Goal: Task Accomplishment & Management: Use online tool/utility

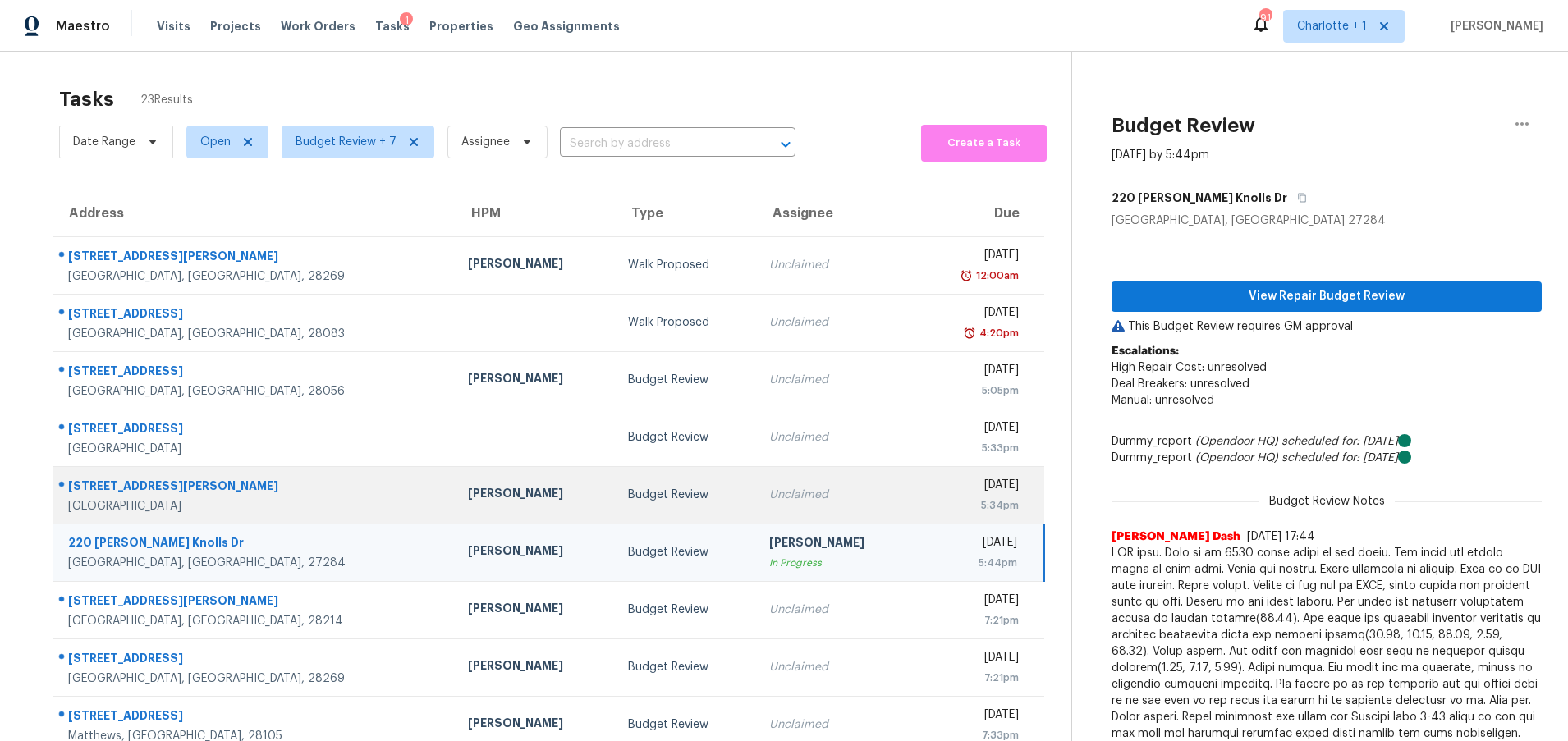
scroll to position [125, 0]
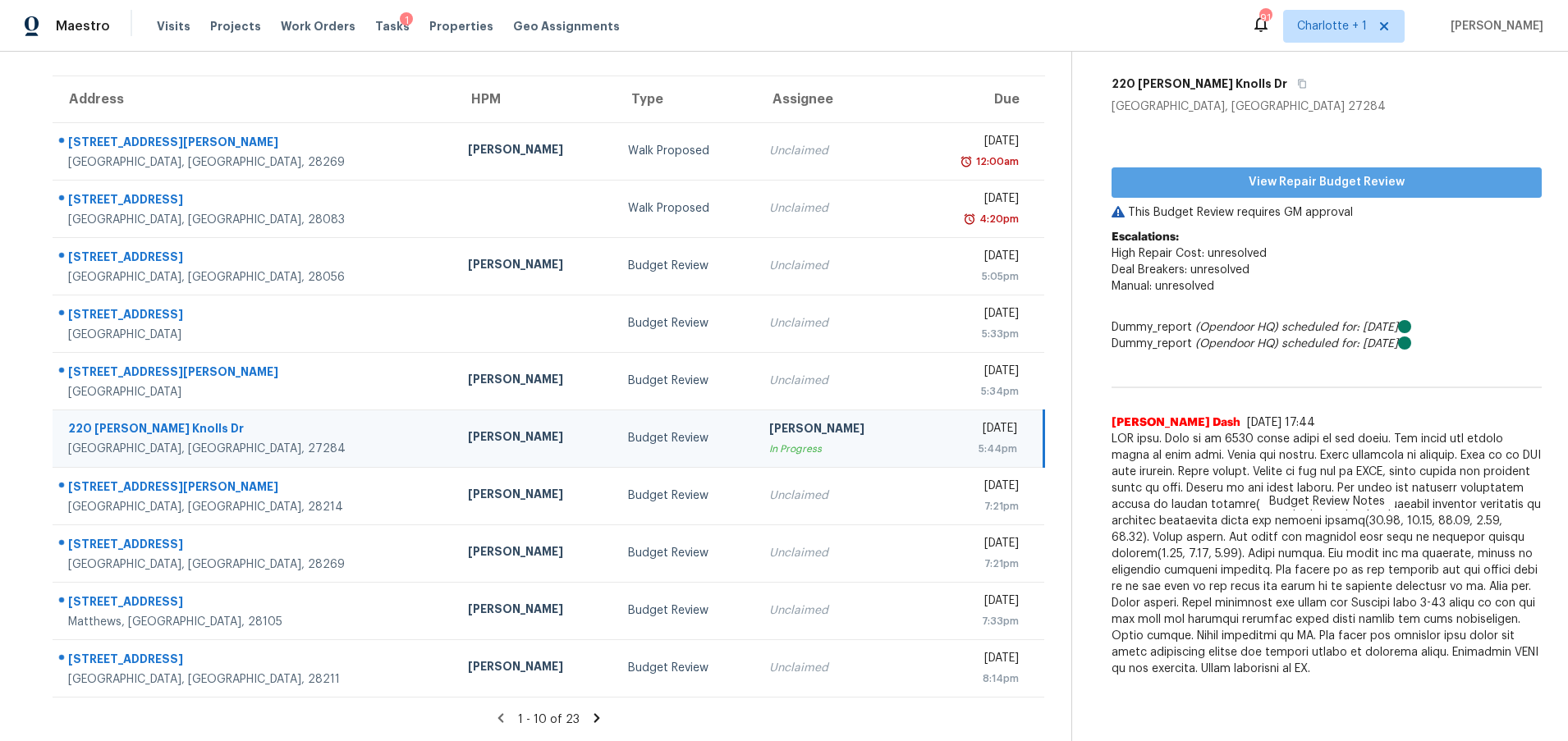
click at [1238, 172] on span "View Repair Budget Review" at bounding box center [1326, 182] width 404 height 20
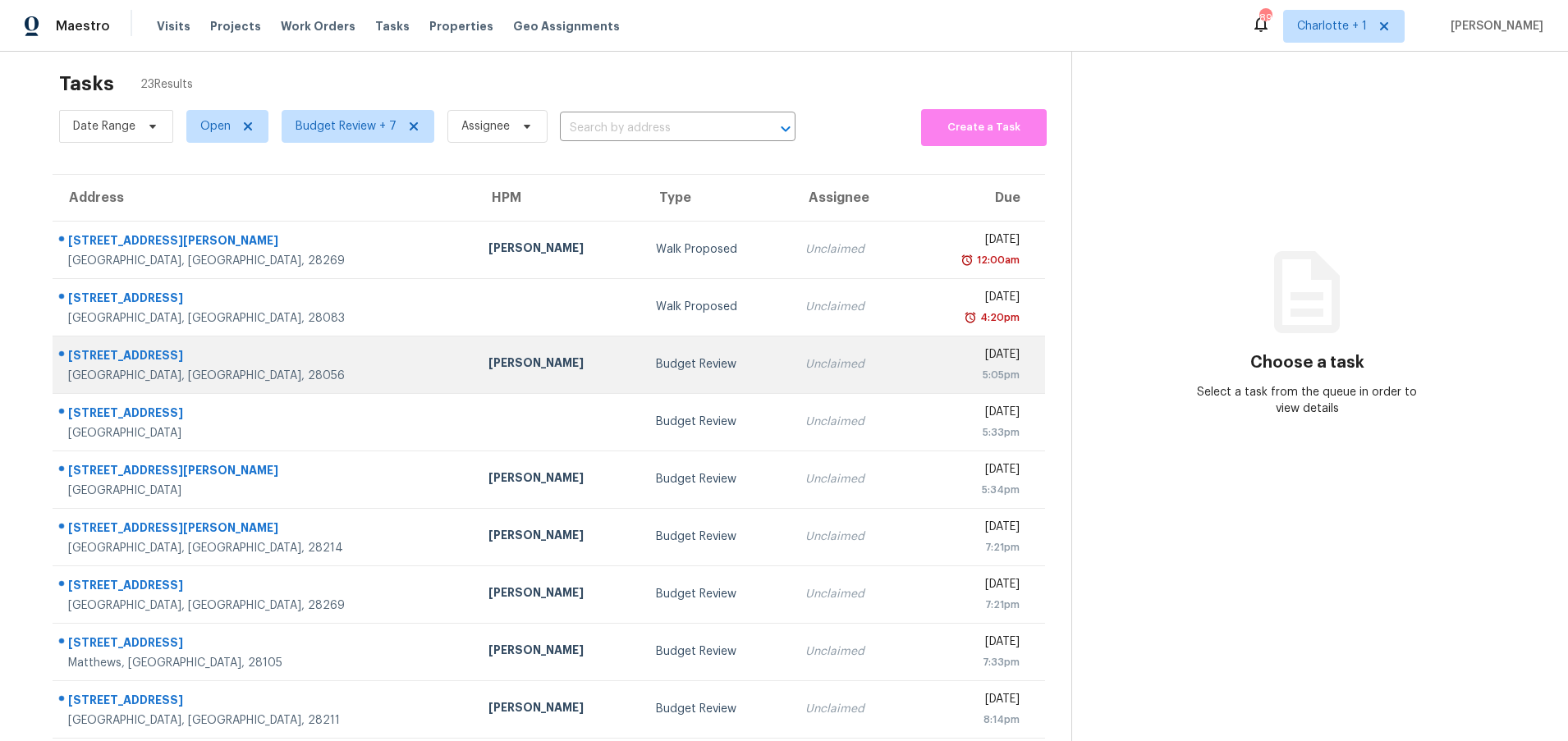
scroll to position [29, 0]
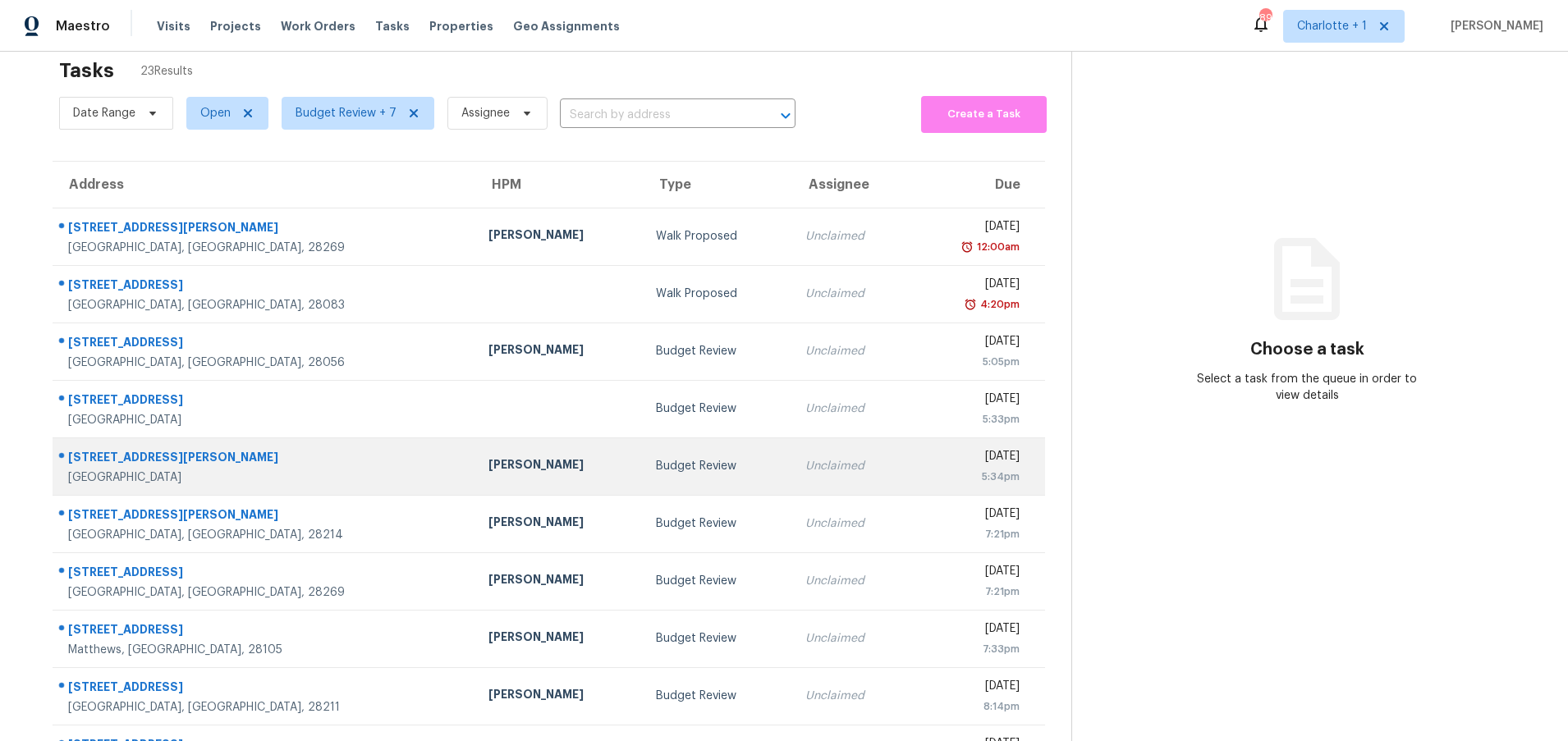
click at [237, 457] on div "[STREET_ADDRESS][PERSON_NAME]" at bounding box center [265, 459] width 394 height 20
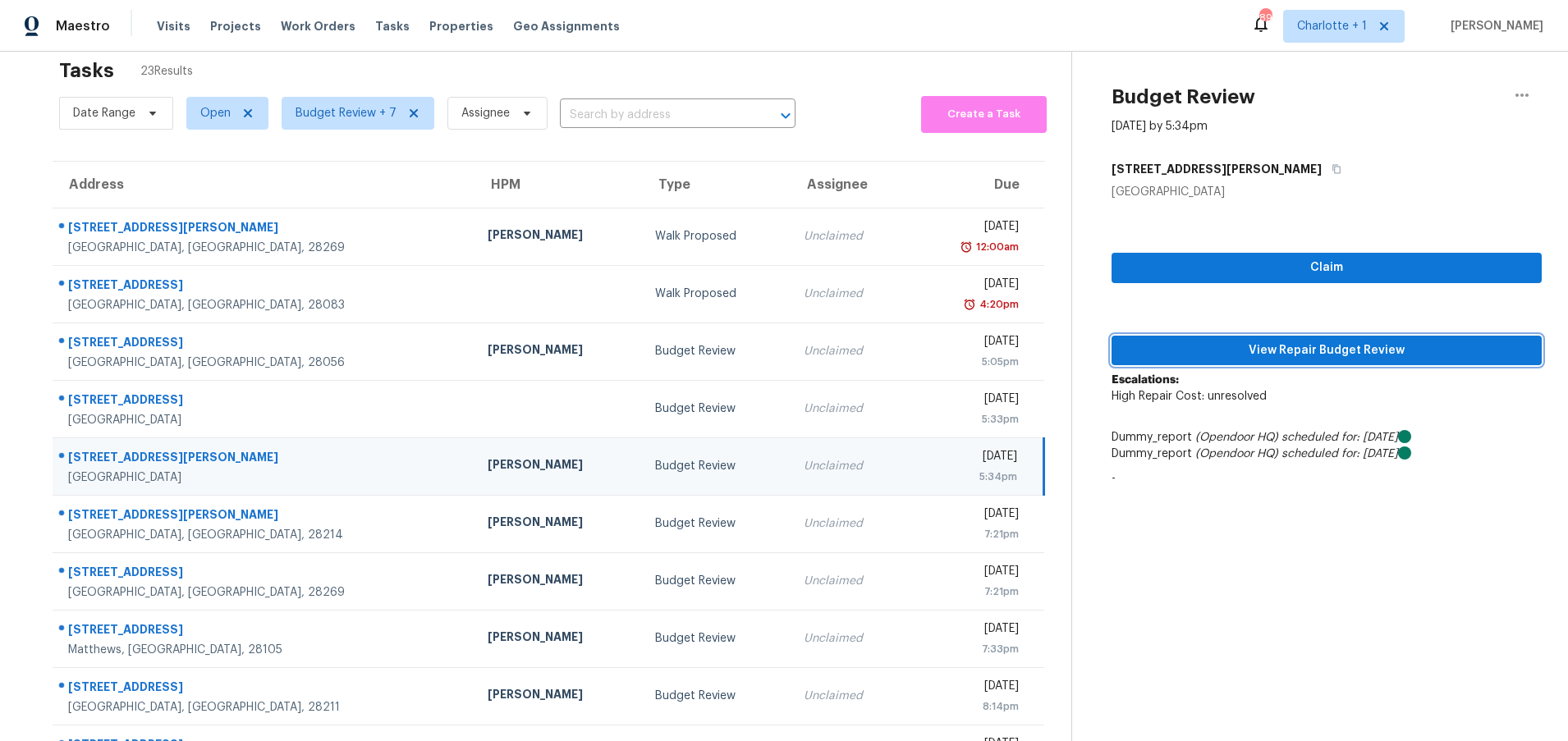
click at [1425, 350] on span "View Repair Budget Review" at bounding box center [1326, 351] width 404 height 20
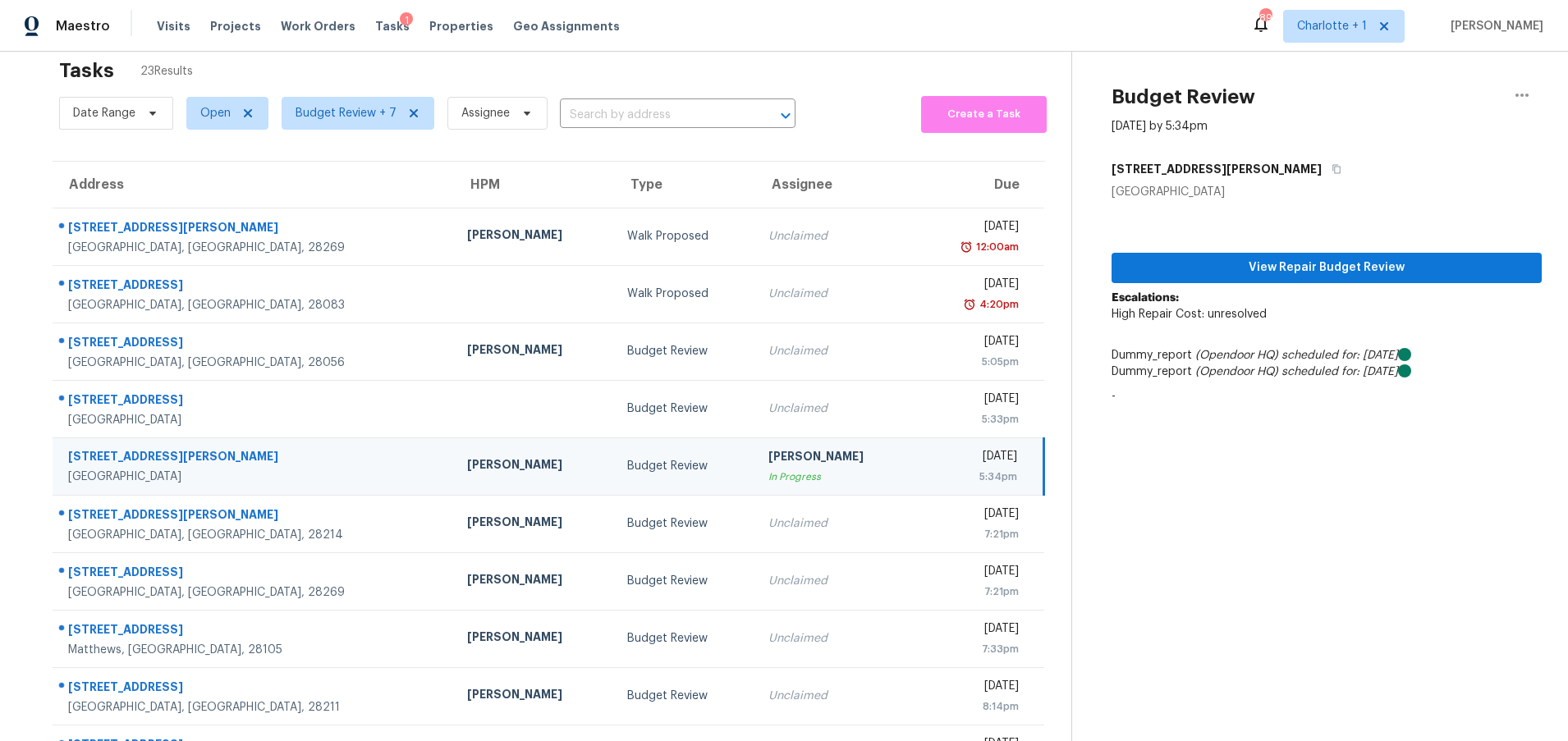
drag, startPoint x: 259, startPoint y: 453, endPoint x: 273, endPoint y: 454, distance: 14.0
click at [259, 453] on div "[STREET_ADDRESS][PERSON_NAME]" at bounding box center [254, 458] width 373 height 20
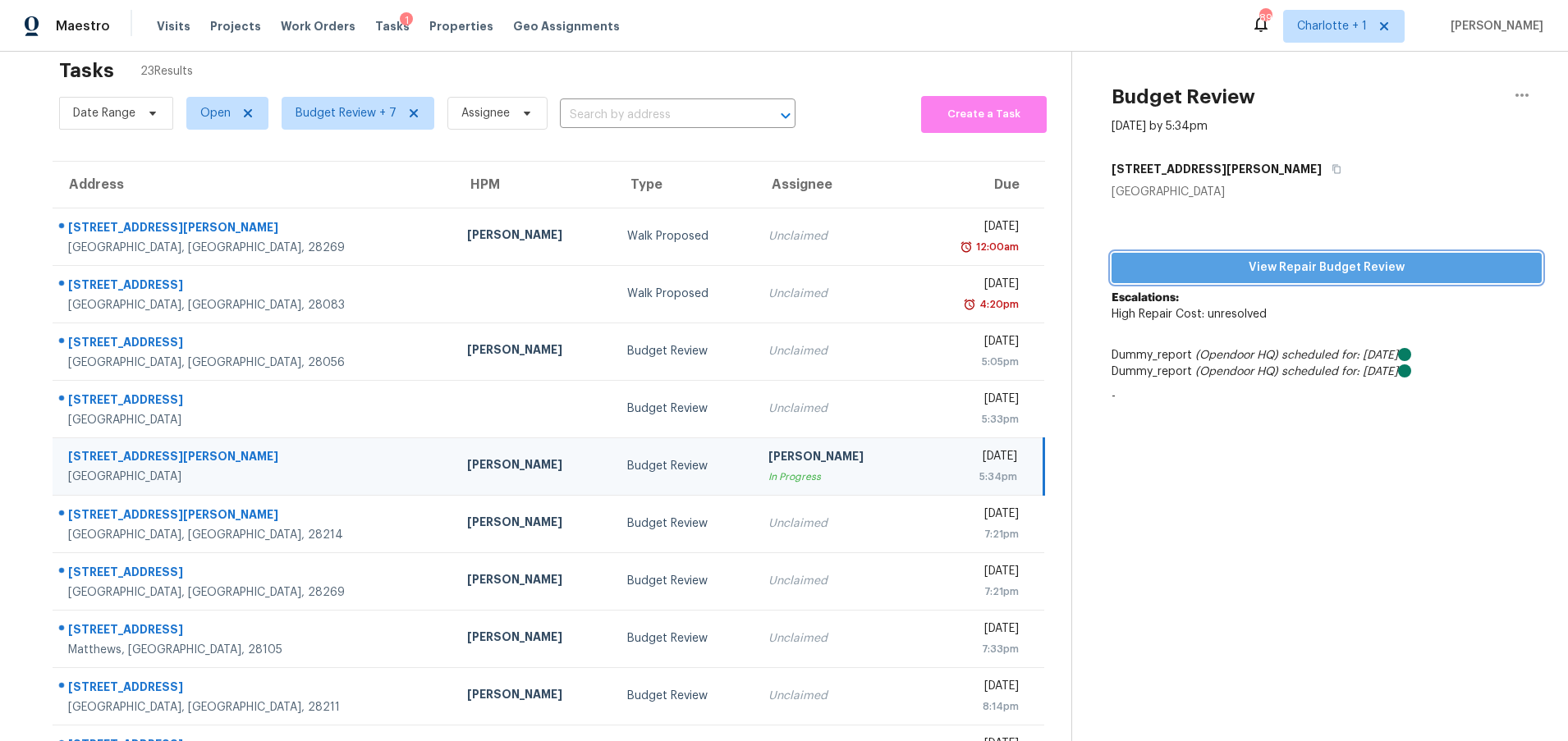
click at [1300, 269] on span "View Repair Budget Review" at bounding box center [1326, 267] width 404 height 20
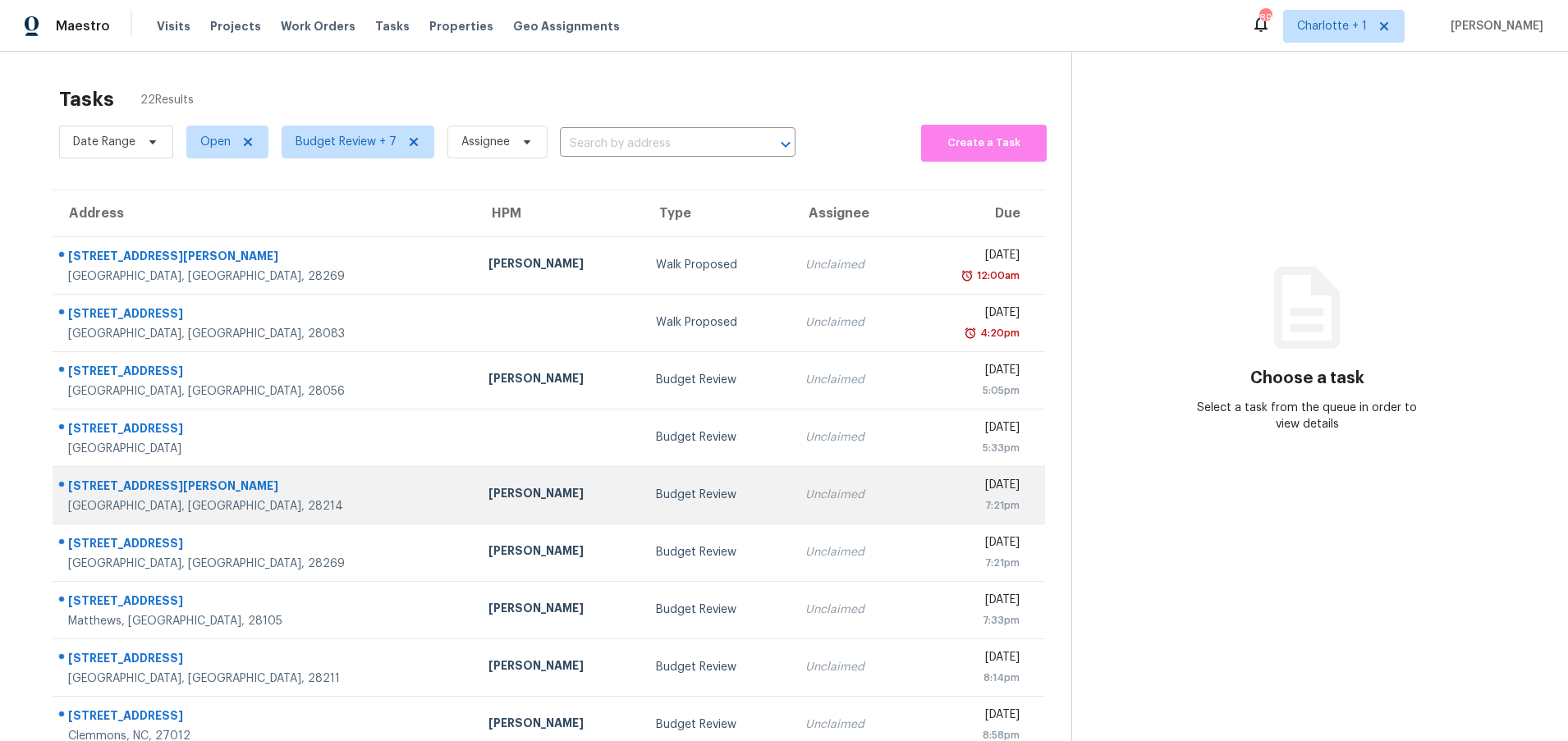
scroll to position [125, 0]
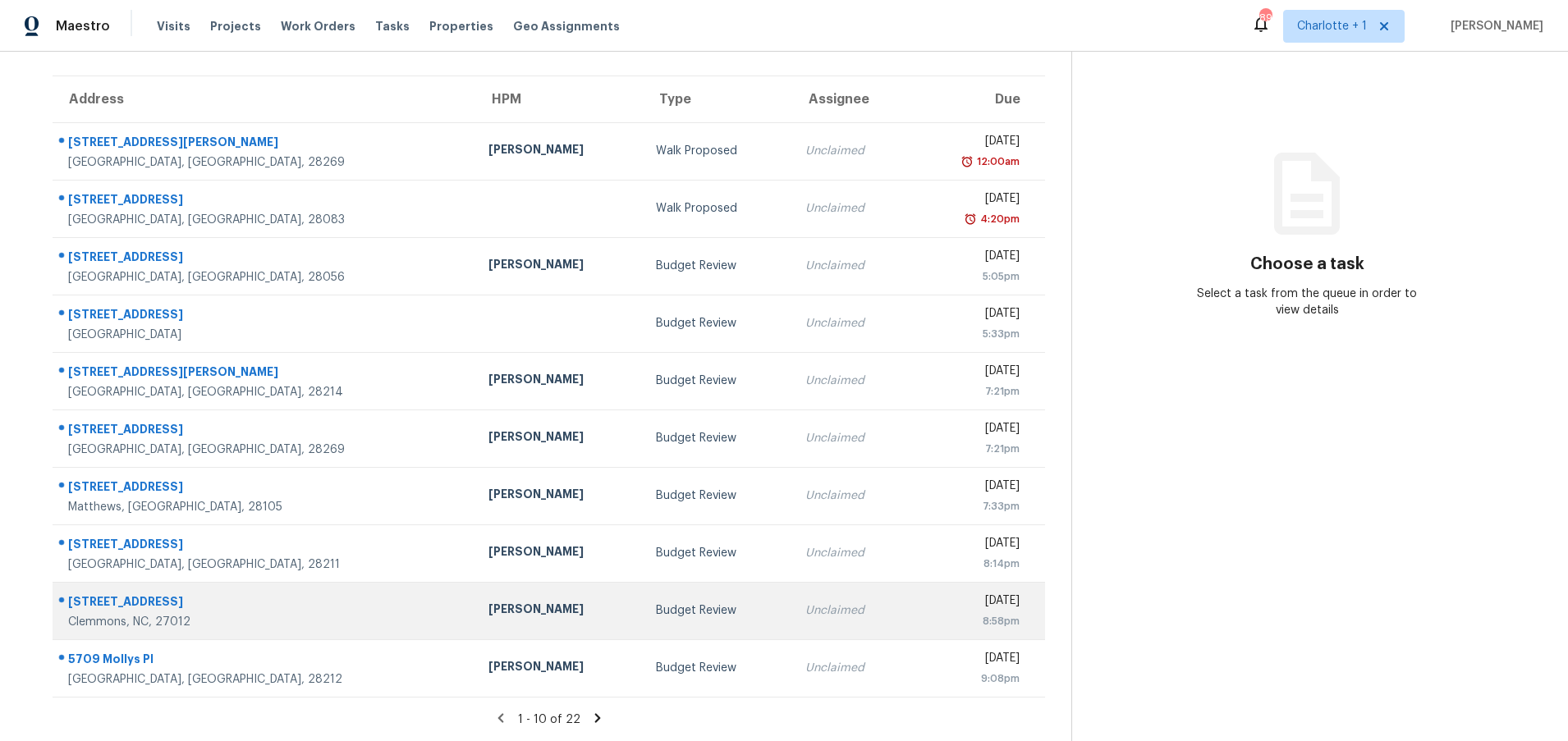
click at [241, 595] on div "[STREET_ADDRESS]" at bounding box center [265, 603] width 394 height 20
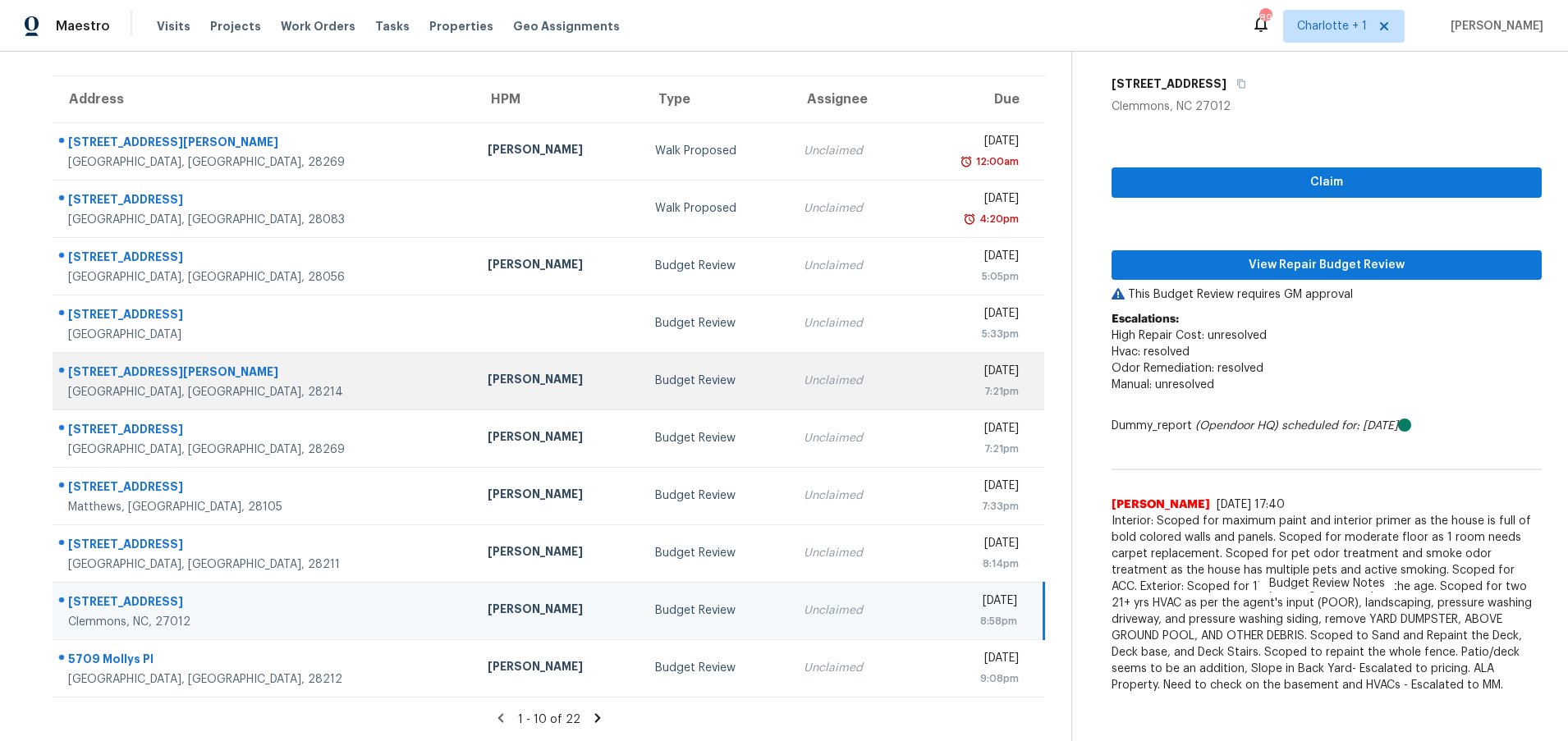
scroll to position [124, 0]
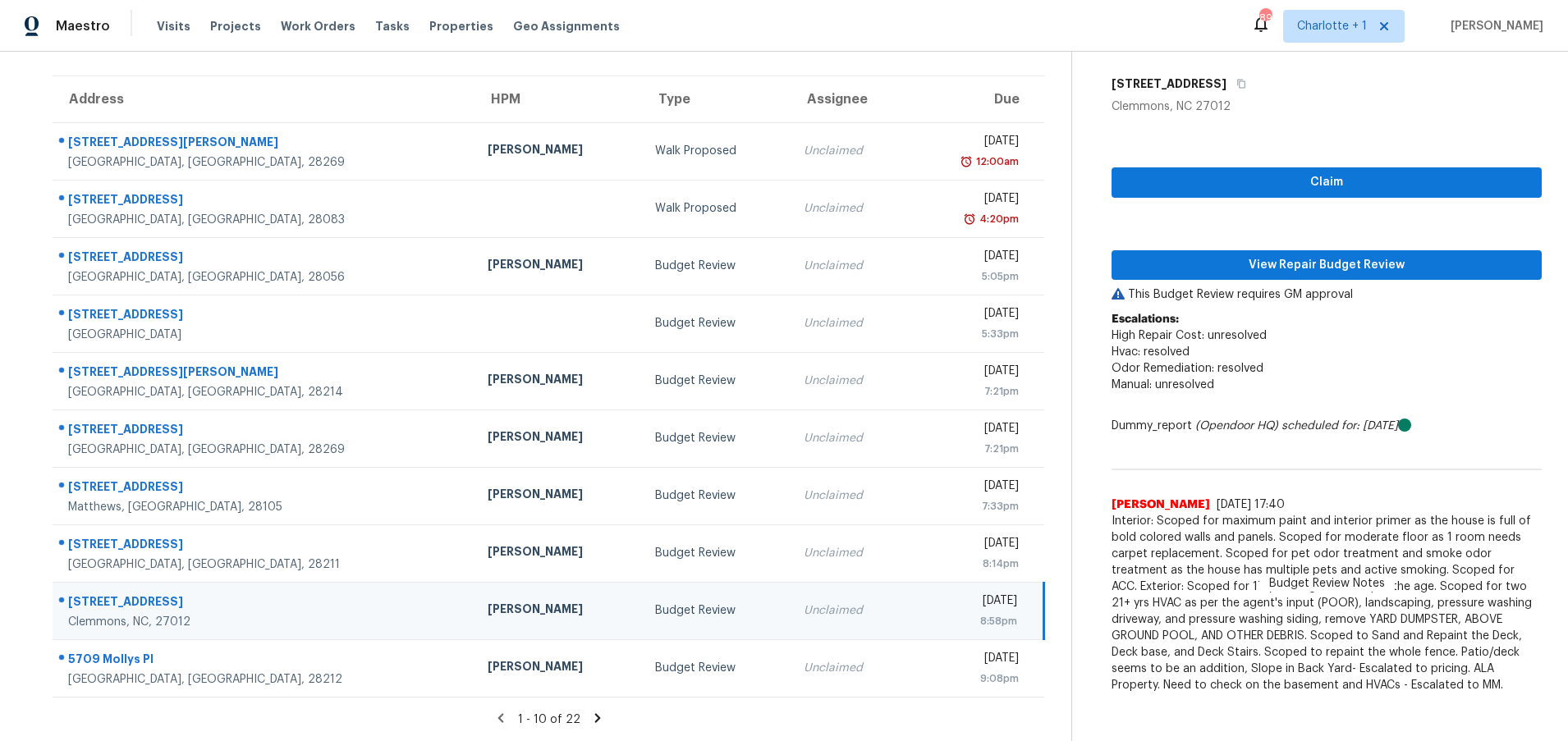
click at [296, 607] on td "6021 Stone Bluff Dr Clemmons, NC, 27012" at bounding box center [264, 611] width 422 height 58
click at [591, 711] on icon at bounding box center [597, 718] width 14 height 14
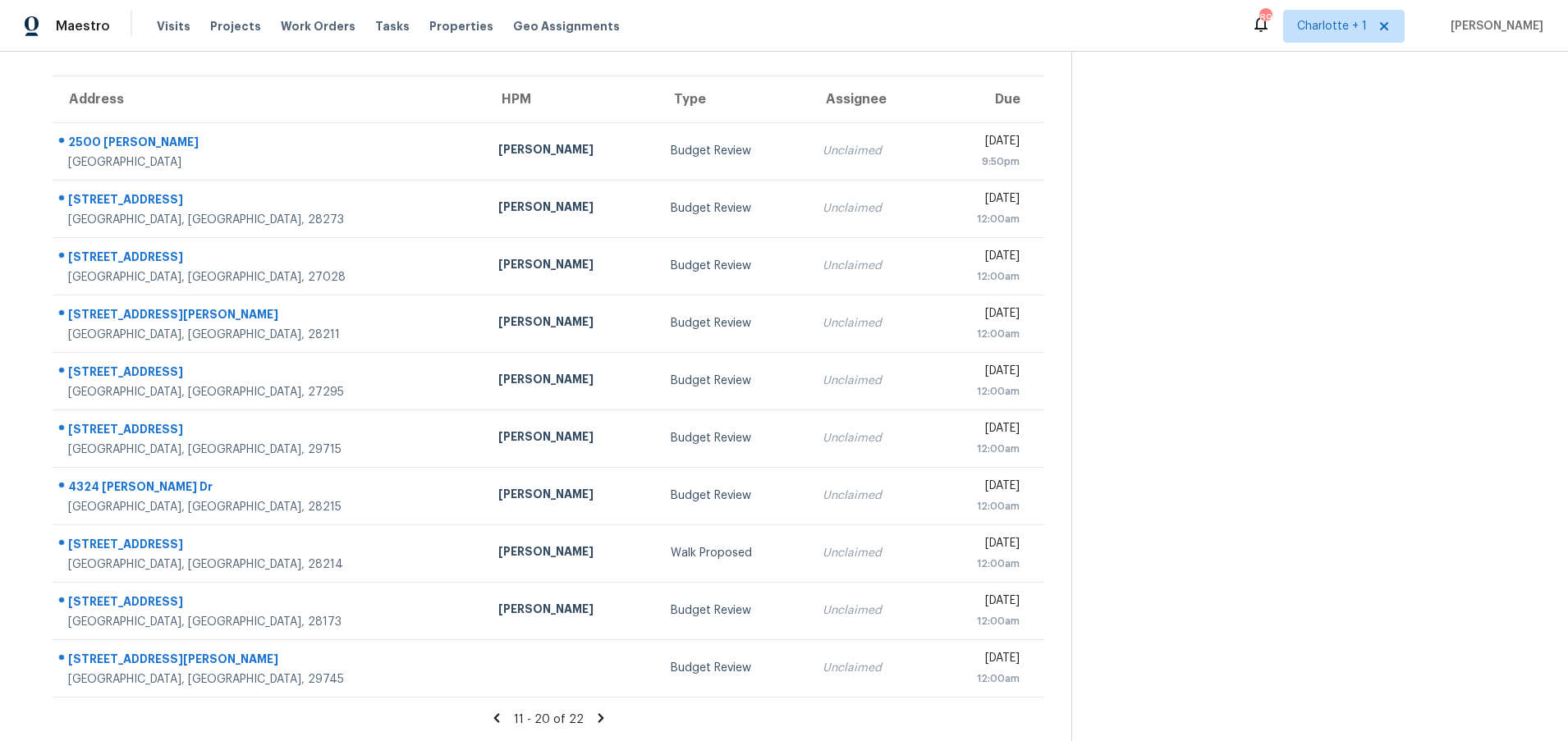
click at [598, 713] on icon at bounding box center [601, 717] width 6 height 9
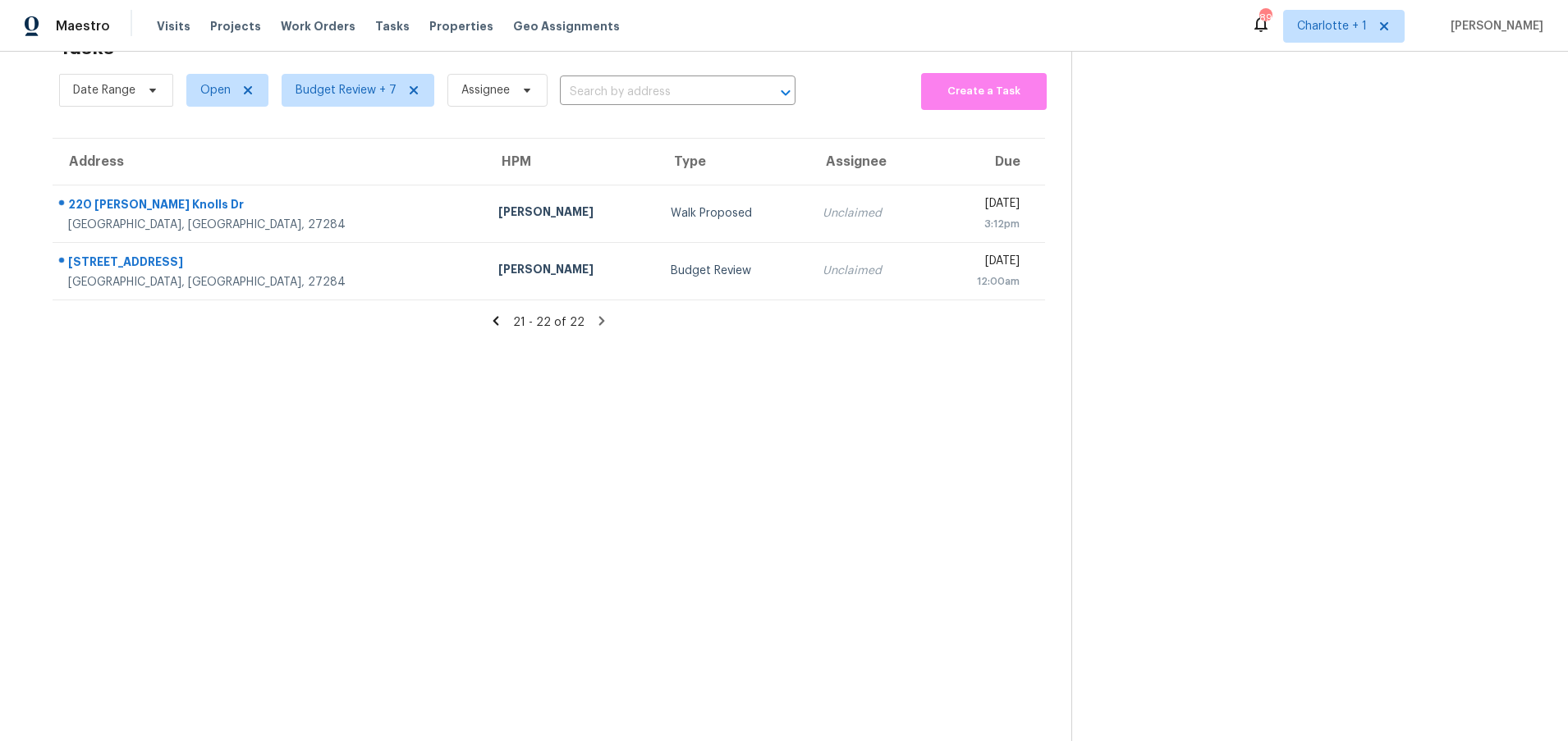
click at [498, 313] on icon at bounding box center [495, 320] width 14 height 14
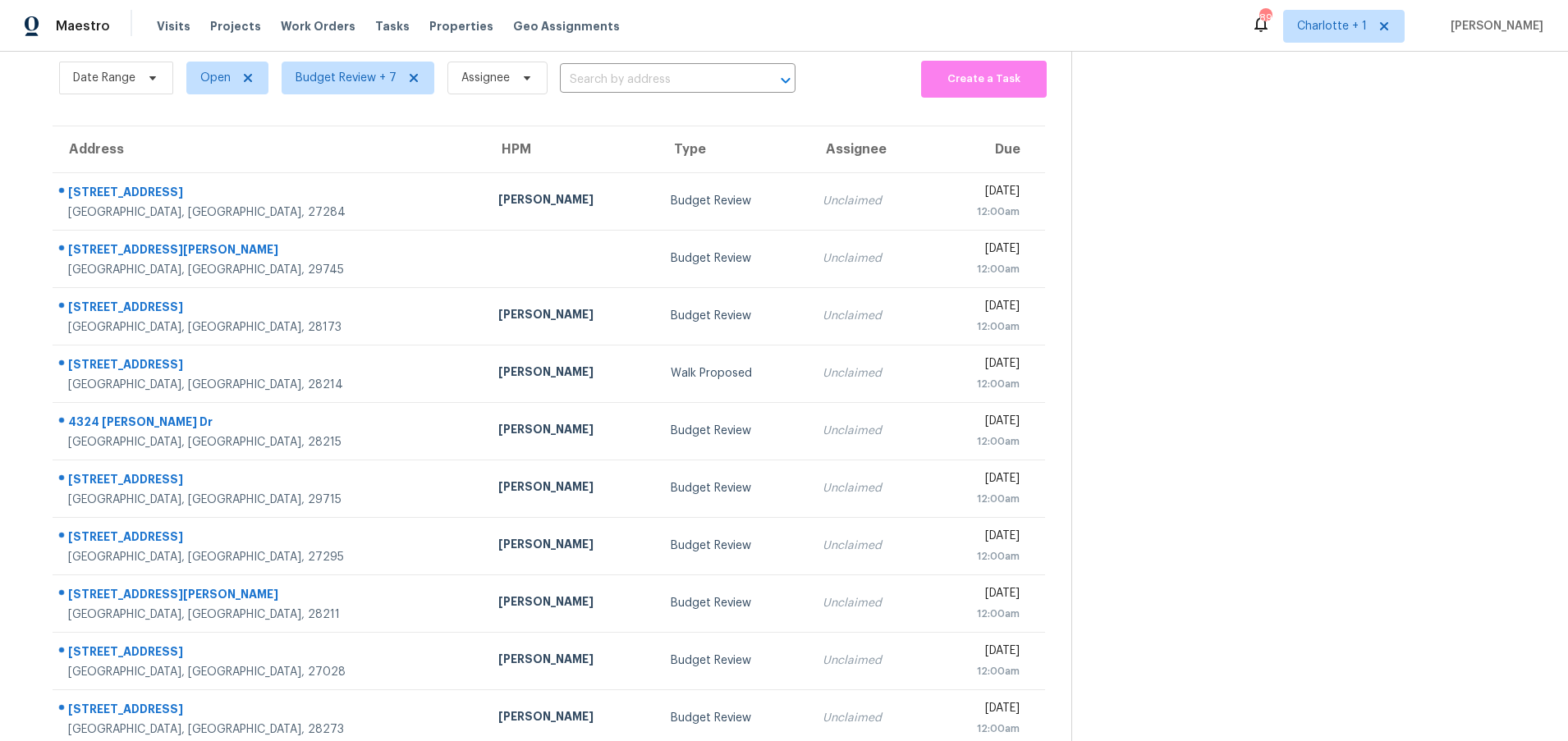
scroll to position [124, 0]
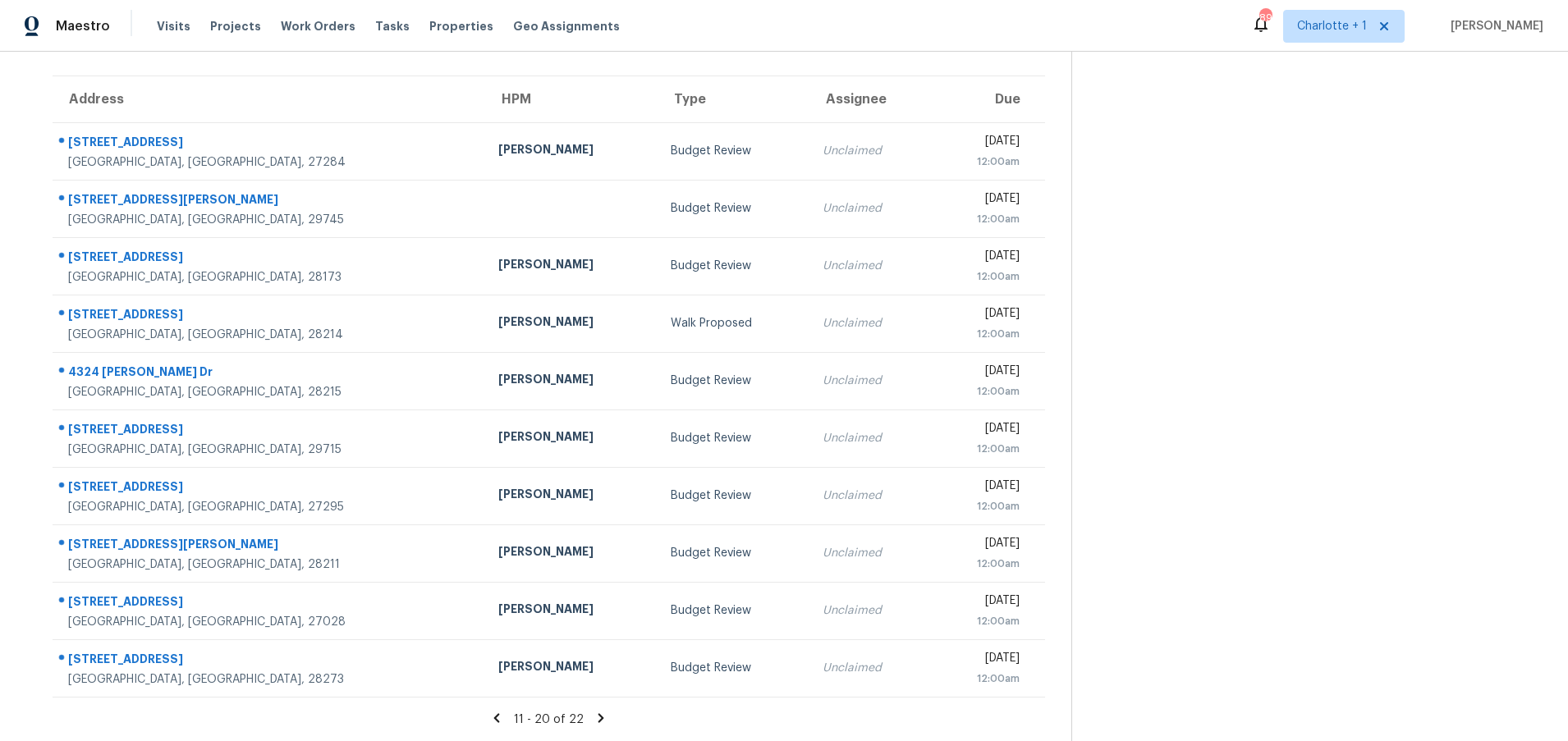
click at [496, 711] on icon at bounding box center [496, 718] width 14 height 14
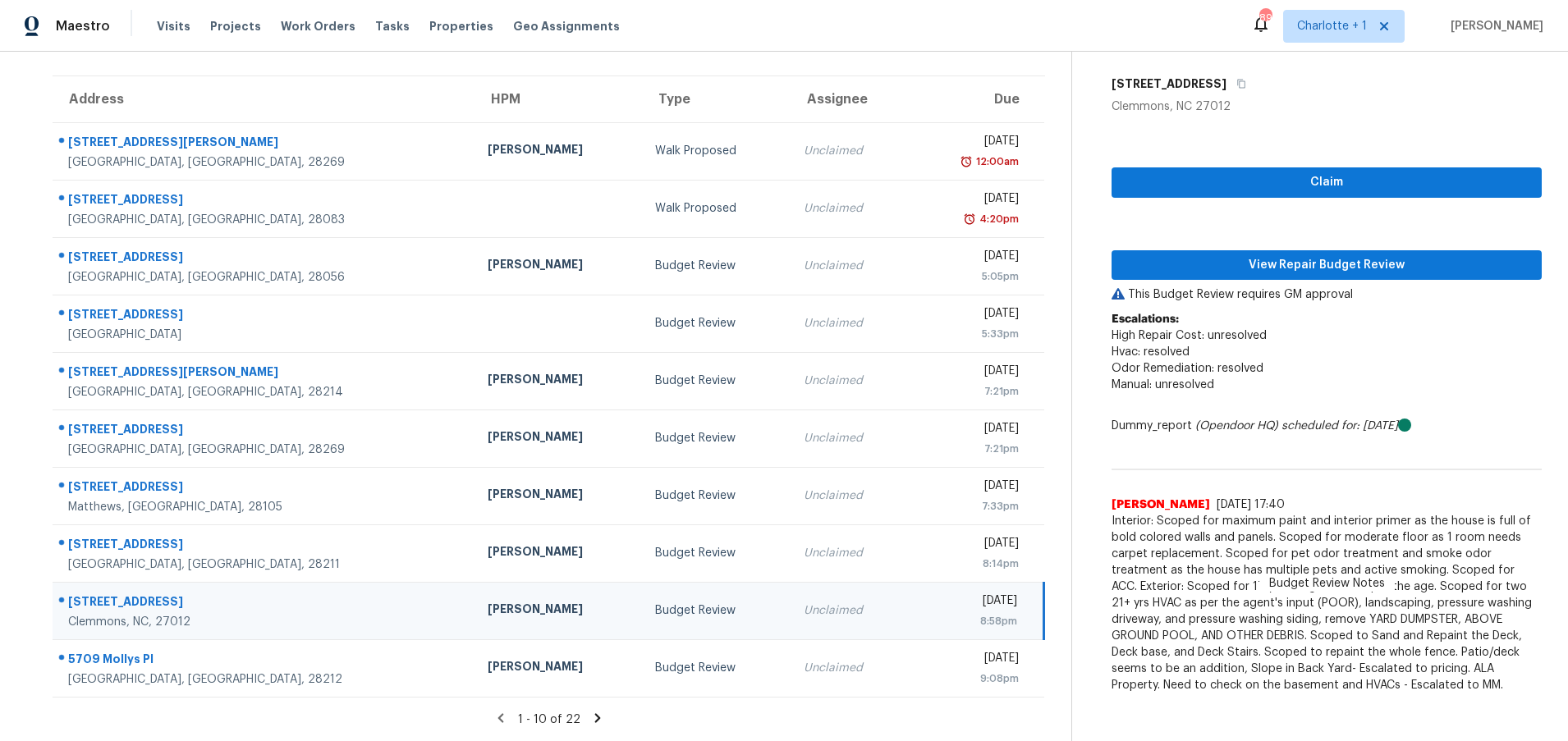
click at [241, 614] on div "Clemmons, NC, 27012" at bounding box center [265, 622] width 393 height 16
click at [1264, 255] on span "View Repair Budget Review" at bounding box center [1326, 265] width 404 height 20
click at [488, 601] on div "[PERSON_NAME]" at bounding box center [558, 611] width 142 height 20
click at [590, 711] on icon at bounding box center [597, 718] width 14 height 14
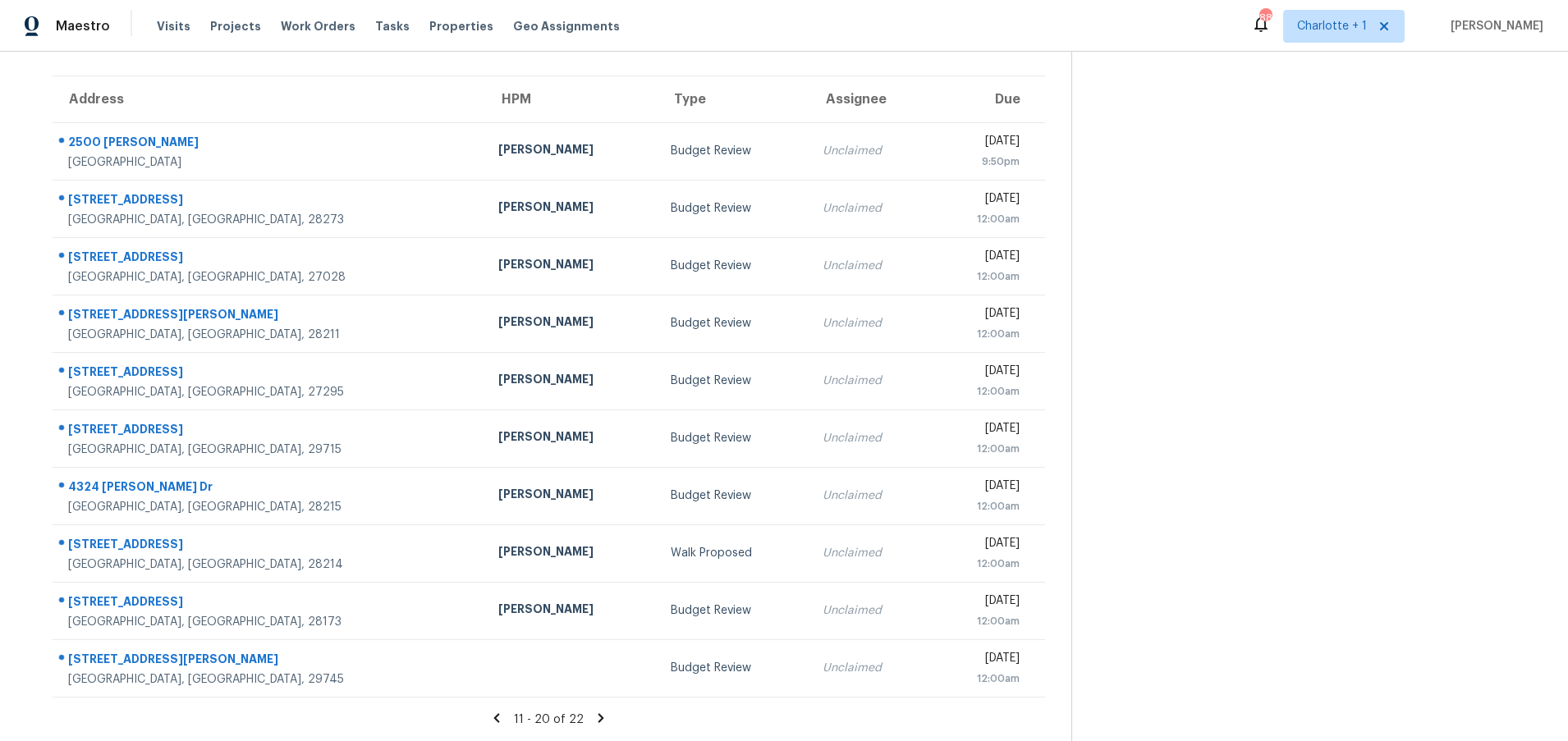
click at [594, 711] on icon at bounding box center [600, 718] width 14 height 14
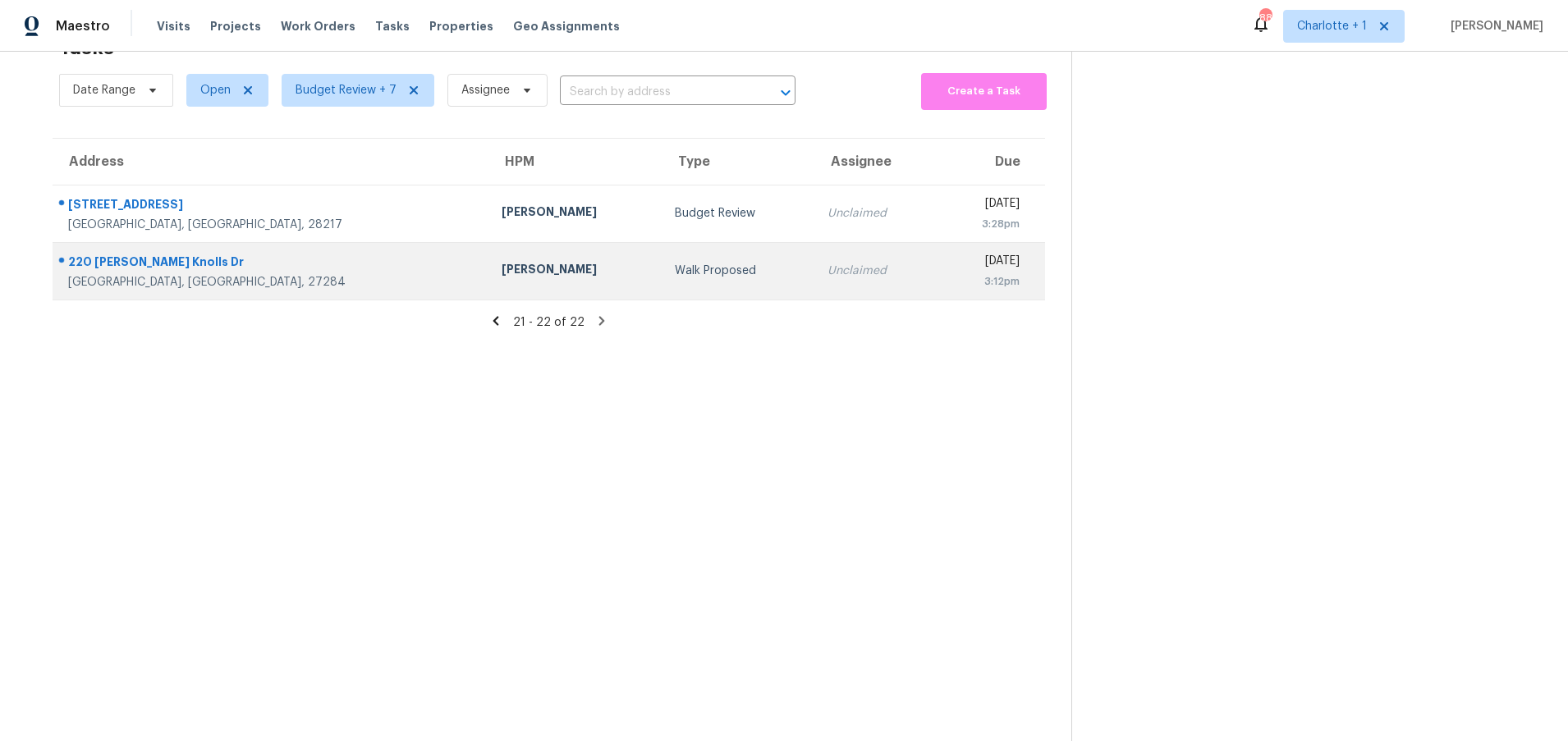
click at [245, 253] on div "220 Kerner Knolls Dr" at bounding box center [272, 263] width 407 height 20
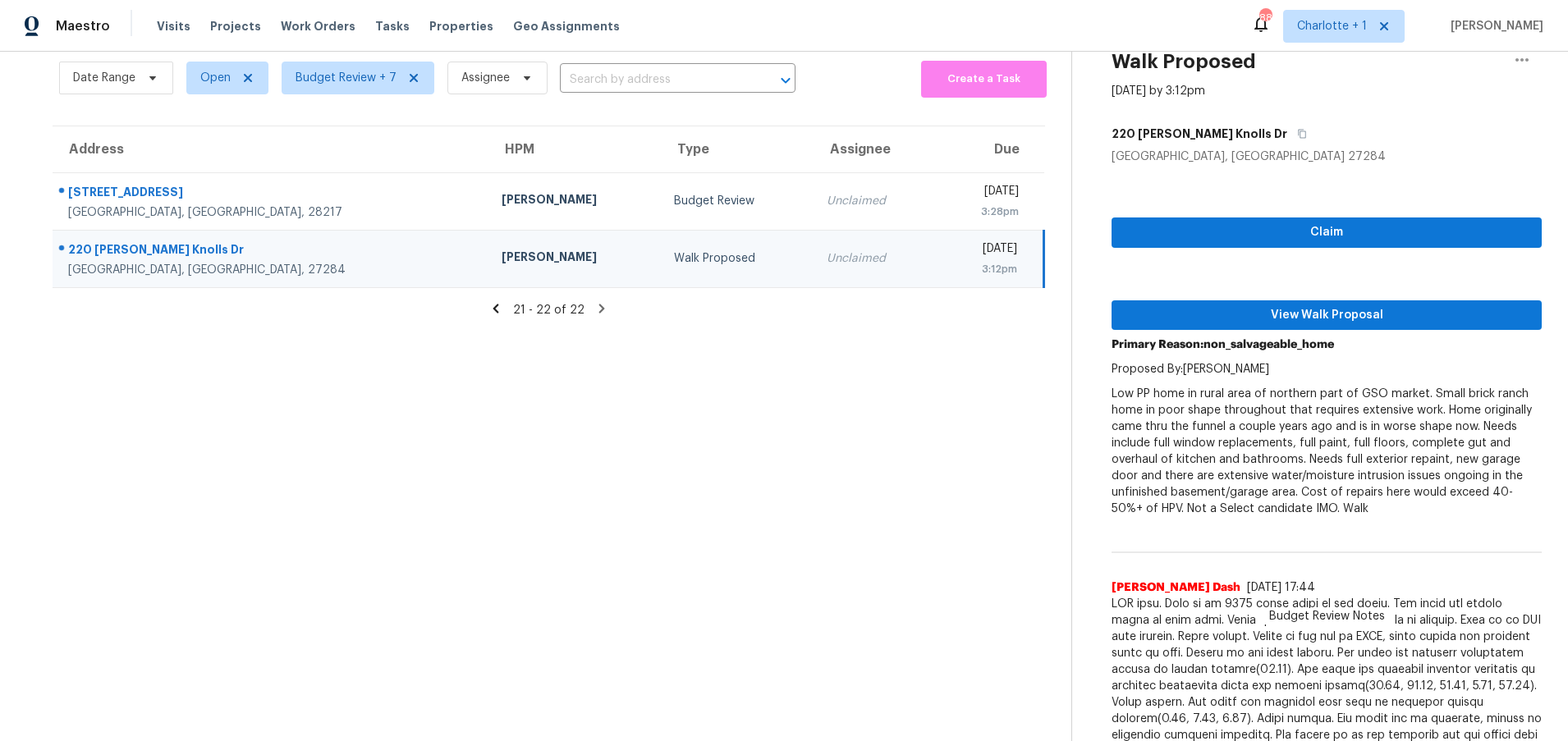
scroll to position [124, 0]
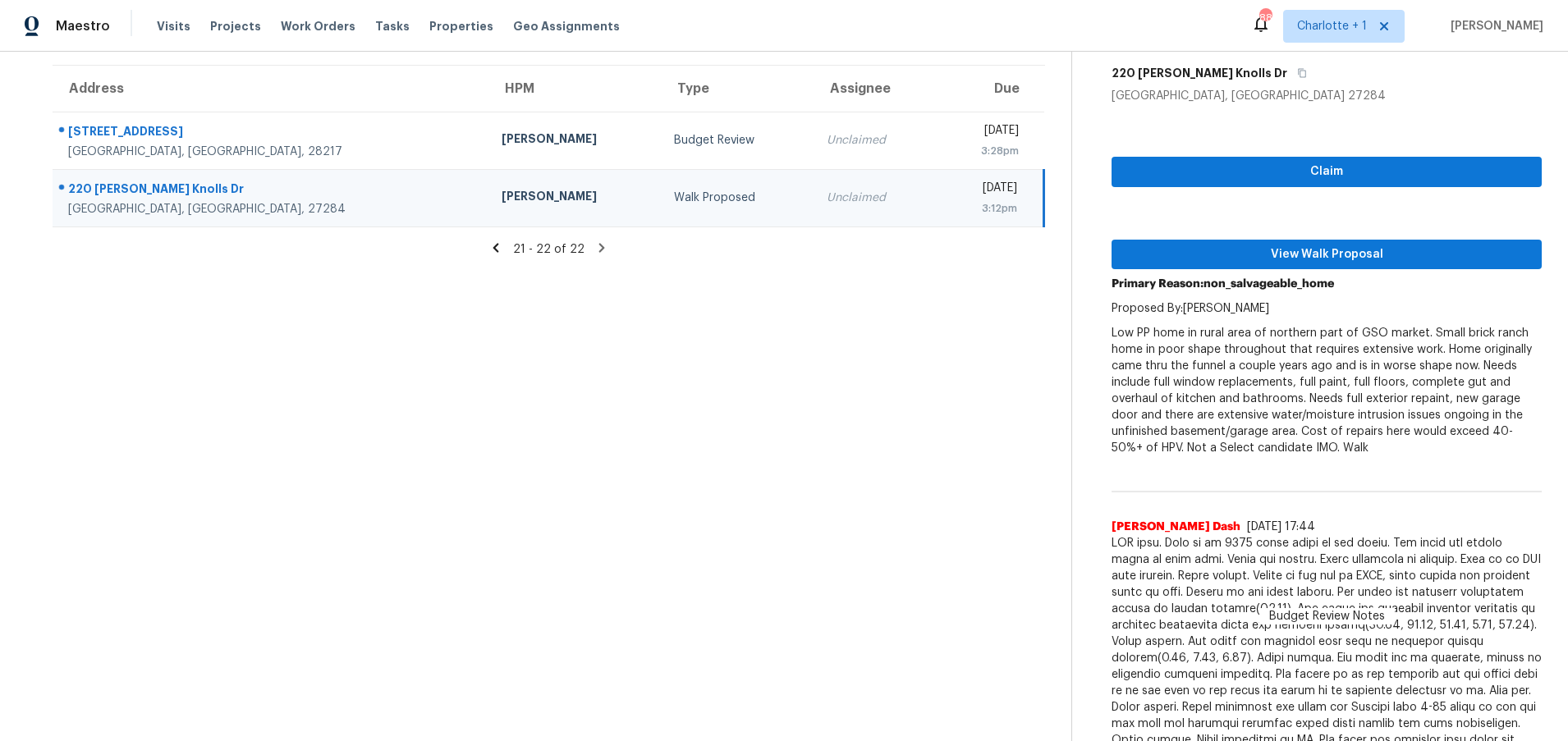
click at [496, 249] on icon at bounding box center [495, 248] width 14 height 14
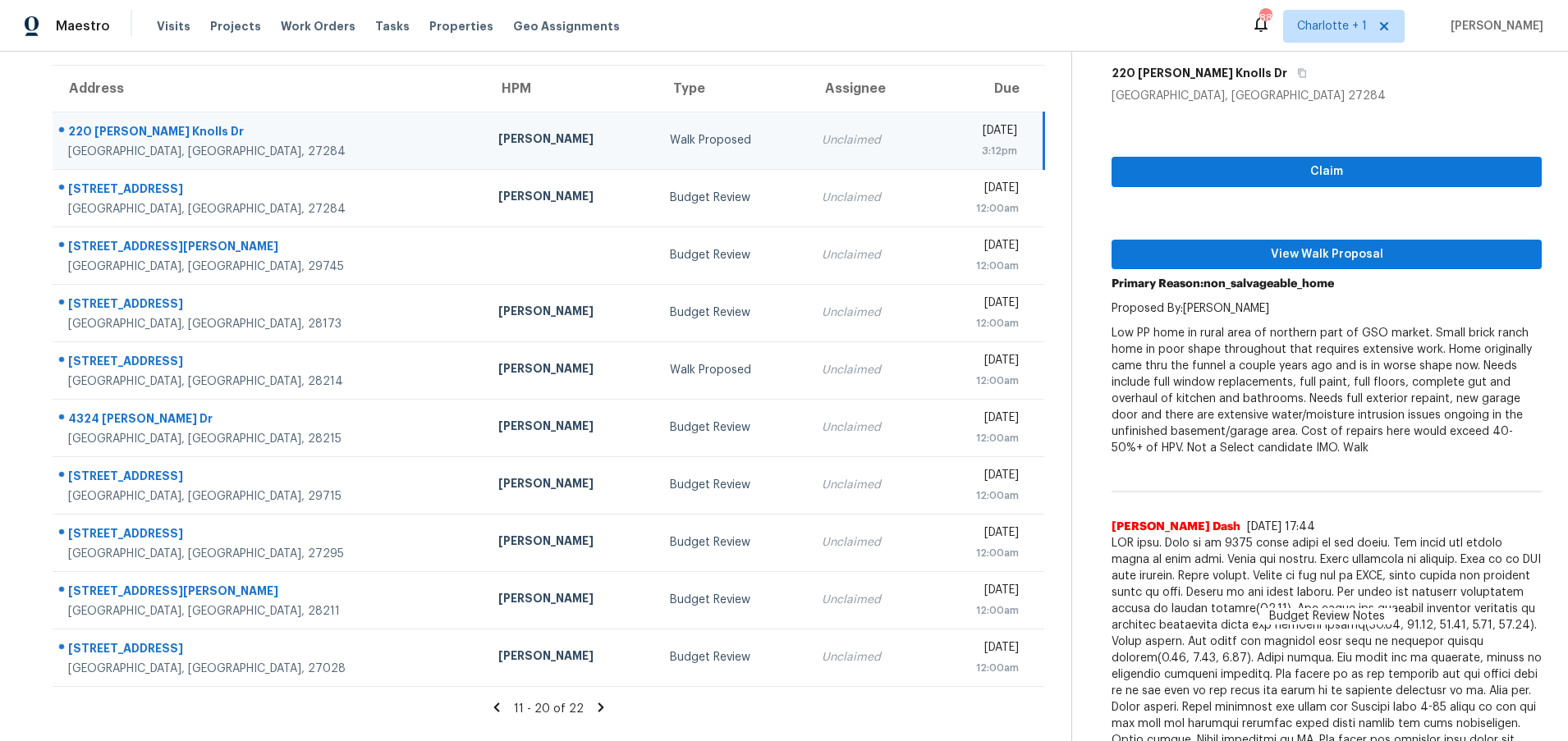
click at [494, 708] on icon at bounding box center [497, 706] width 6 height 9
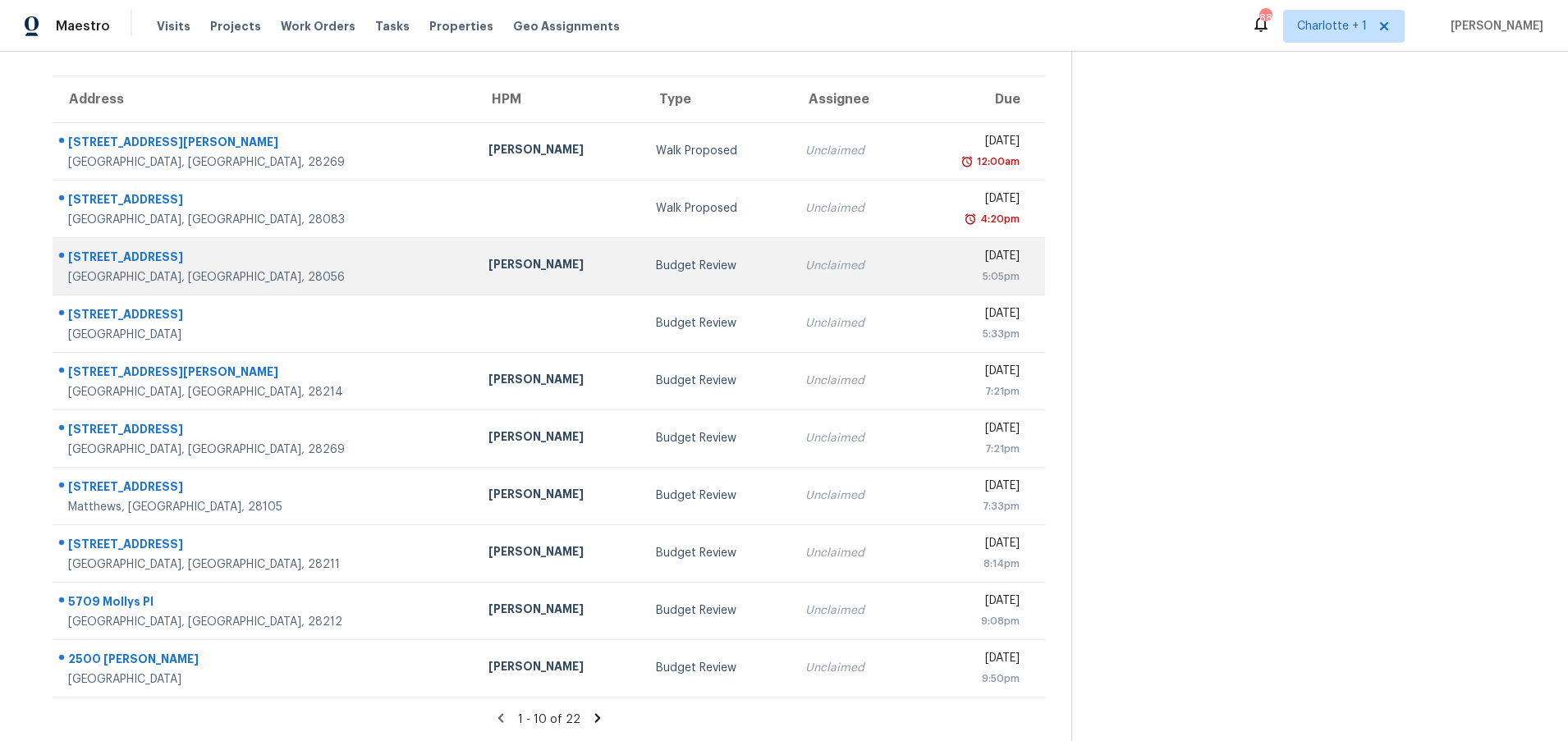
click at [489, 262] on div "[PERSON_NAME]" at bounding box center [559, 266] width 142 height 20
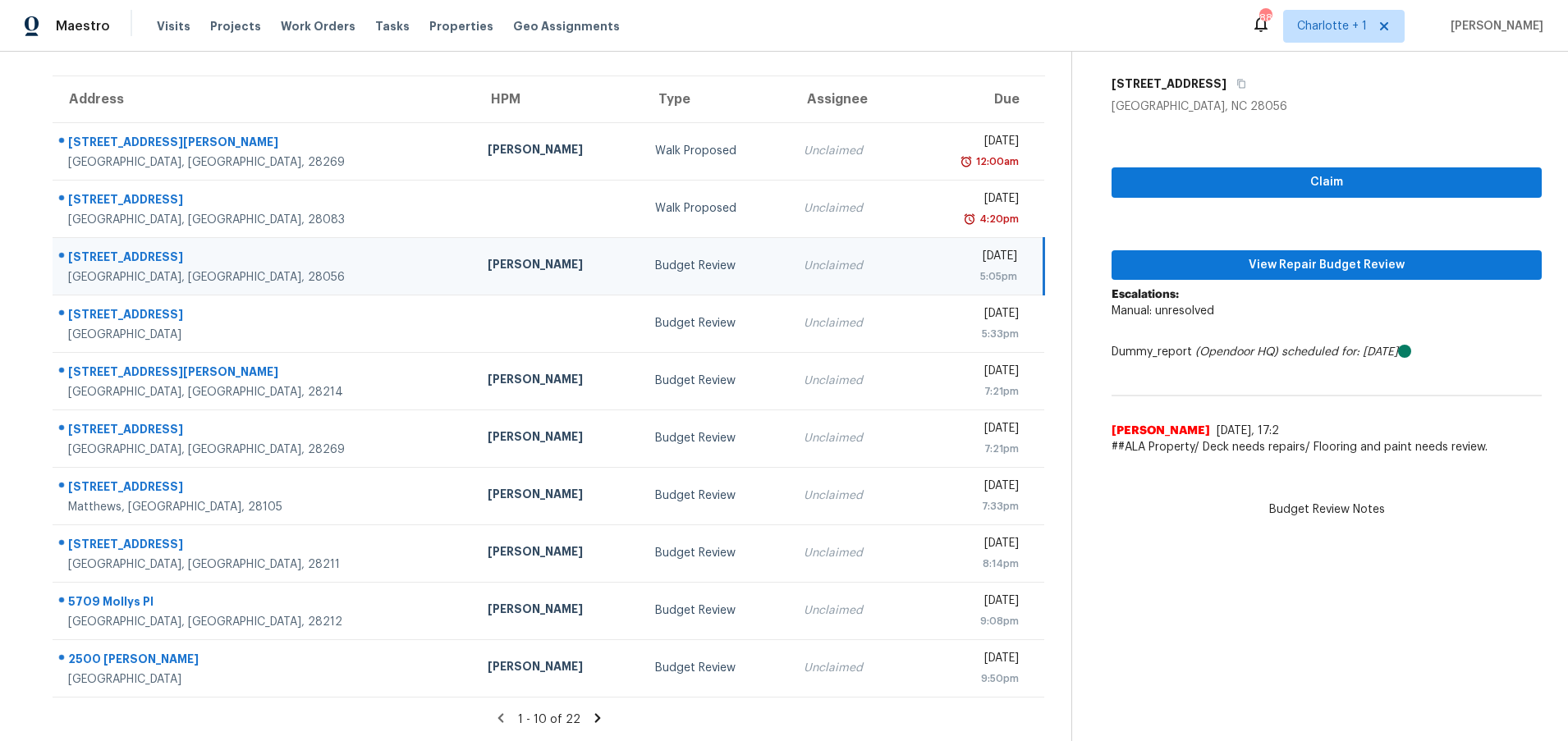
click at [590, 711] on icon at bounding box center [597, 718] width 14 height 14
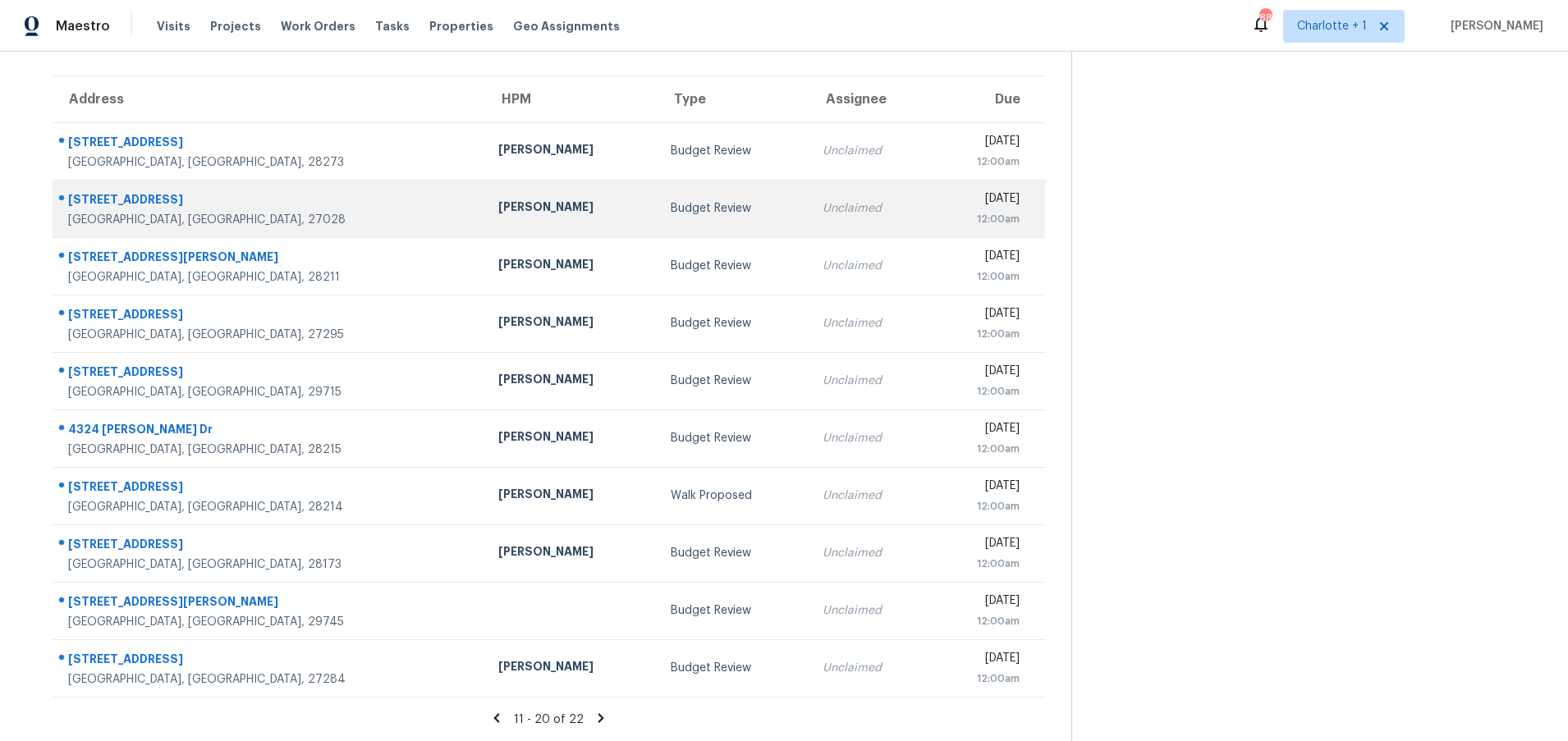
click at [267, 197] on div "996 Wyo Rd" at bounding box center [270, 200] width 404 height 20
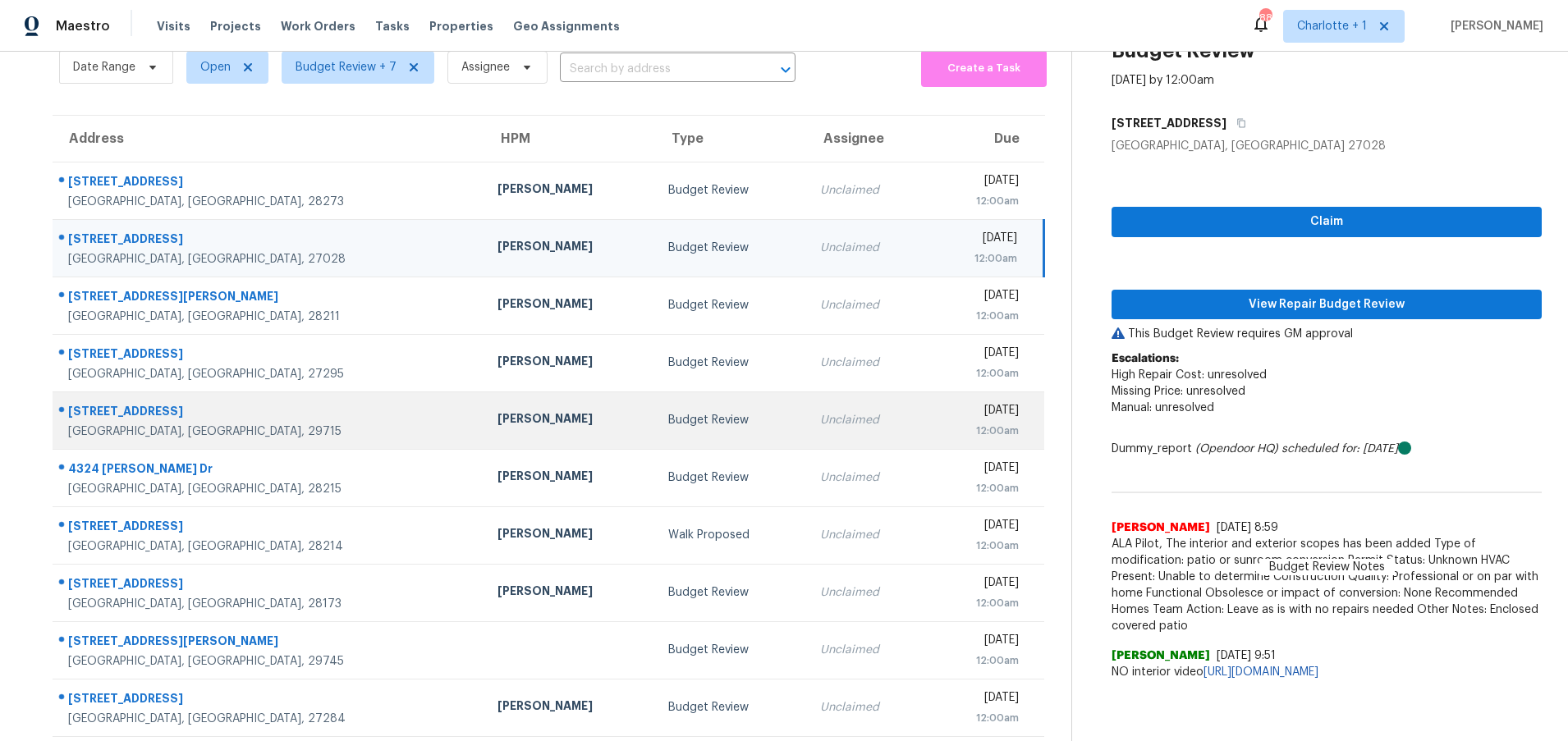
scroll to position [71, 0]
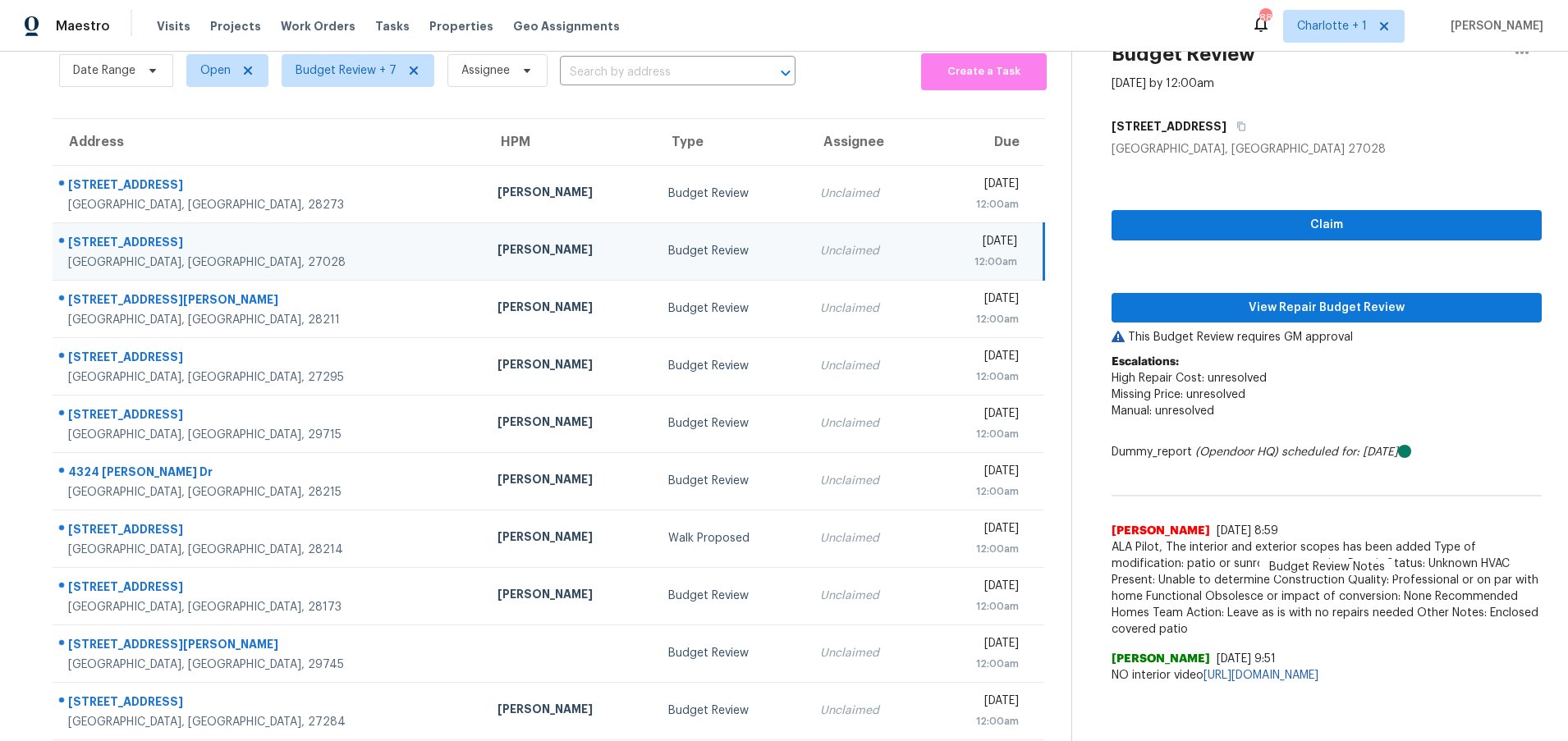
click at [497, 255] on div "[PERSON_NAME]" at bounding box center [570, 251] width 146 height 20
click at [1260, 306] on span "View Repair Budget Review" at bounding box center [1326, 307] width 404 height 20
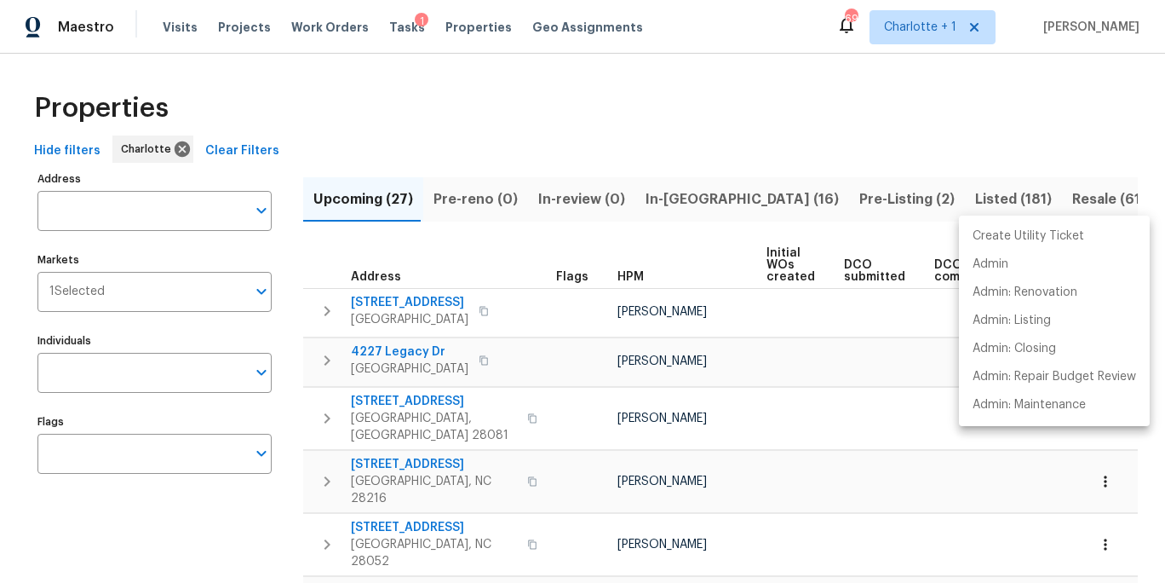
scroll to position [0, 173]
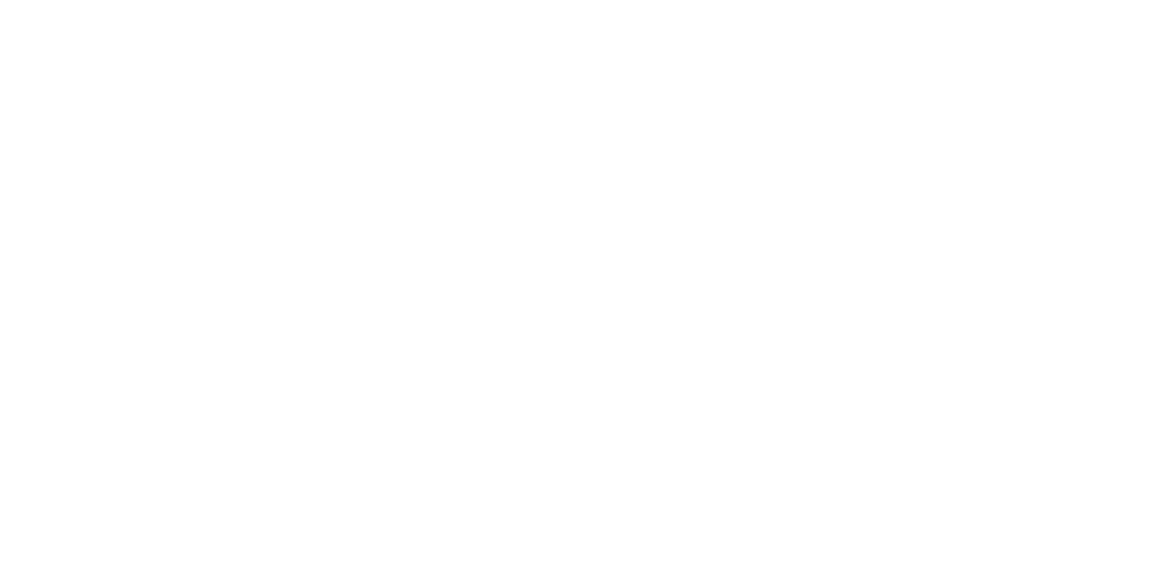
drag, startPoint x: 0, startPoint y: 0, endPoint x: 186, endPoint y: 55, distance: 193.5
click at [186, 0] on html at bounding box center [582, 0] width 1165 height 0
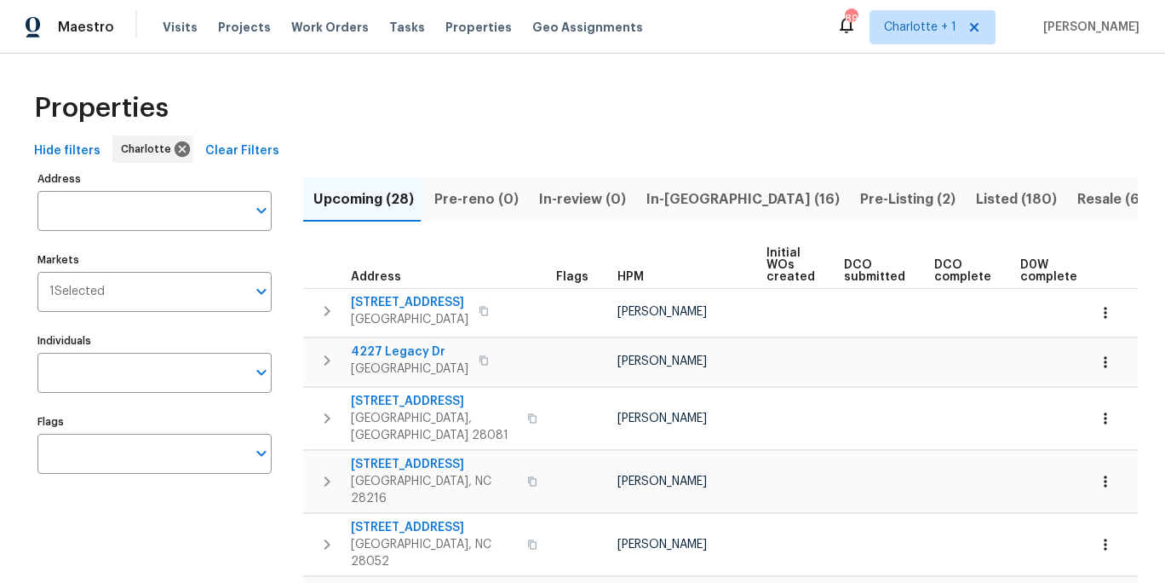
click at [474, 89] on div "Properties" at bounding box center [582, 108] width 1111 height 55
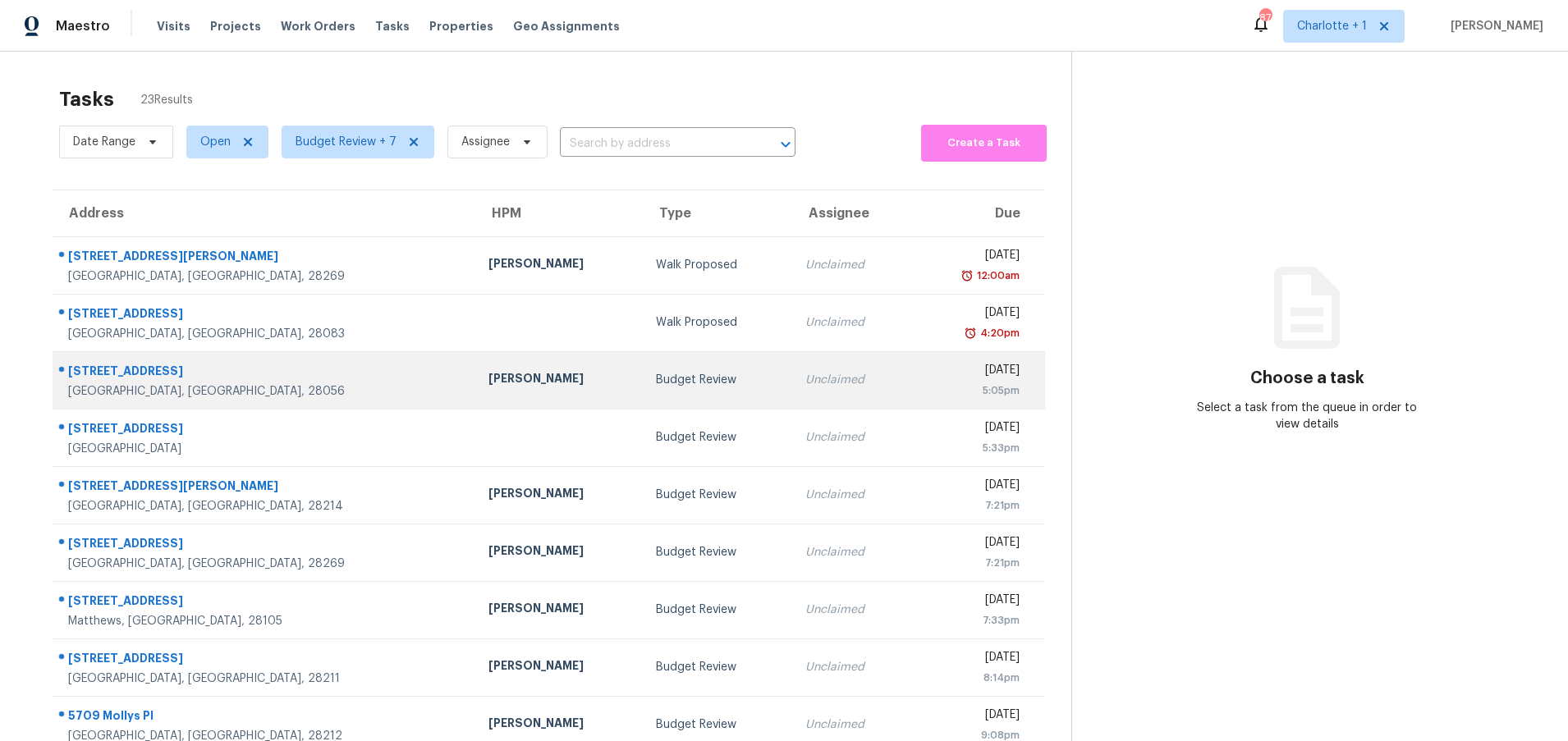
scroll to position [125, 0]
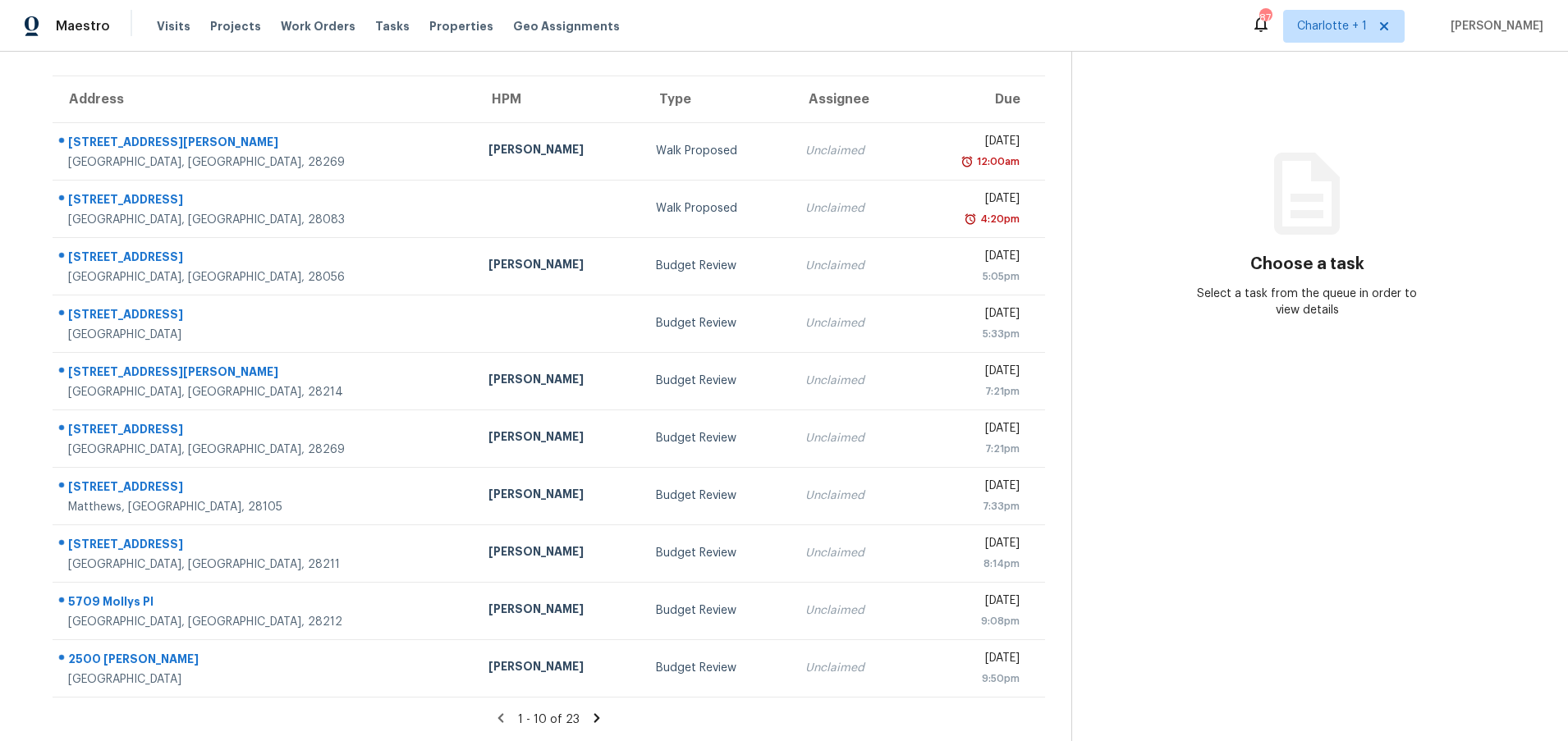
click at [595, 713] on icon at bounding box center [598, 717] width 6 height 9
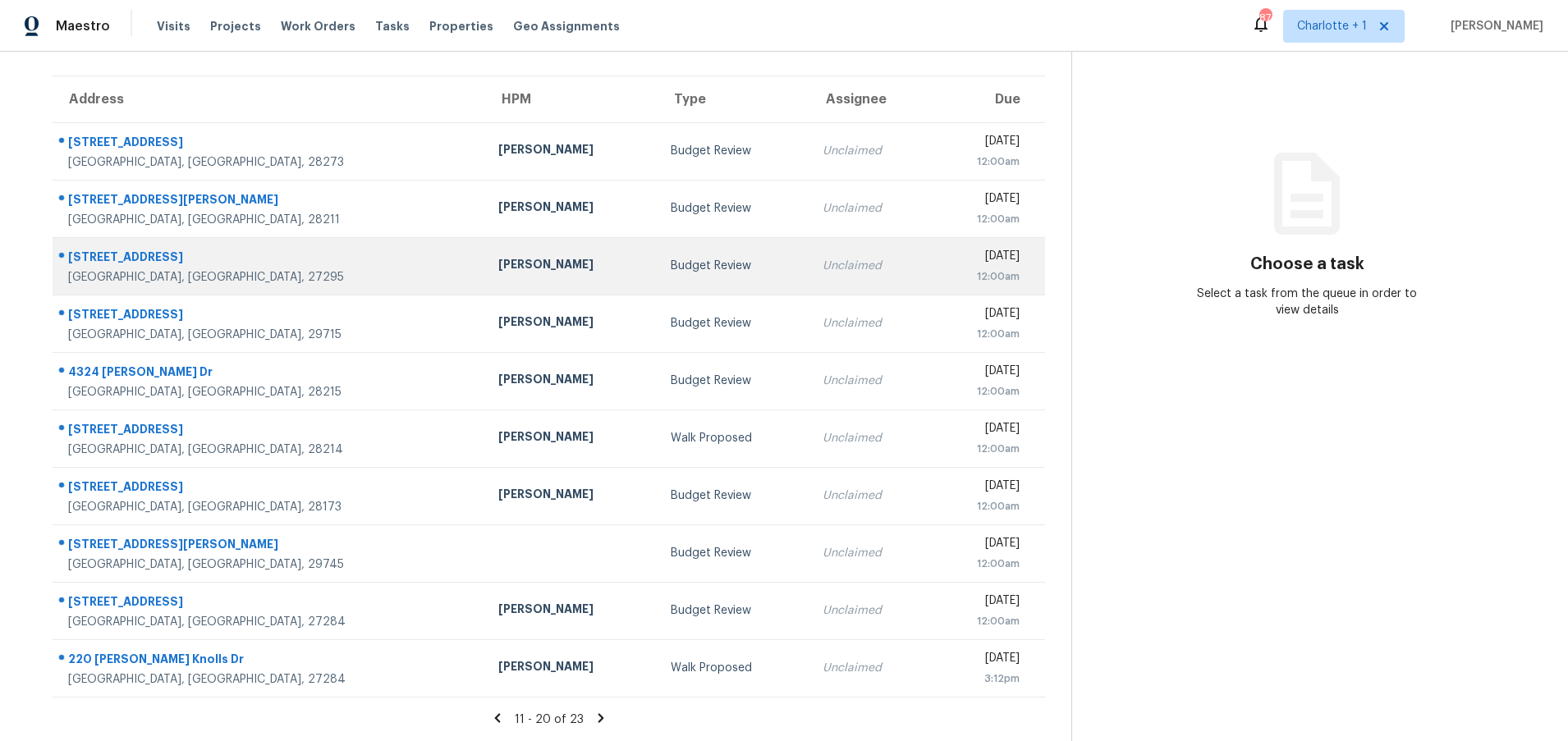
click at [258, 249] on div "[STREET_ADDRESS]" at bounding box center [270, 258] width 404 height 20
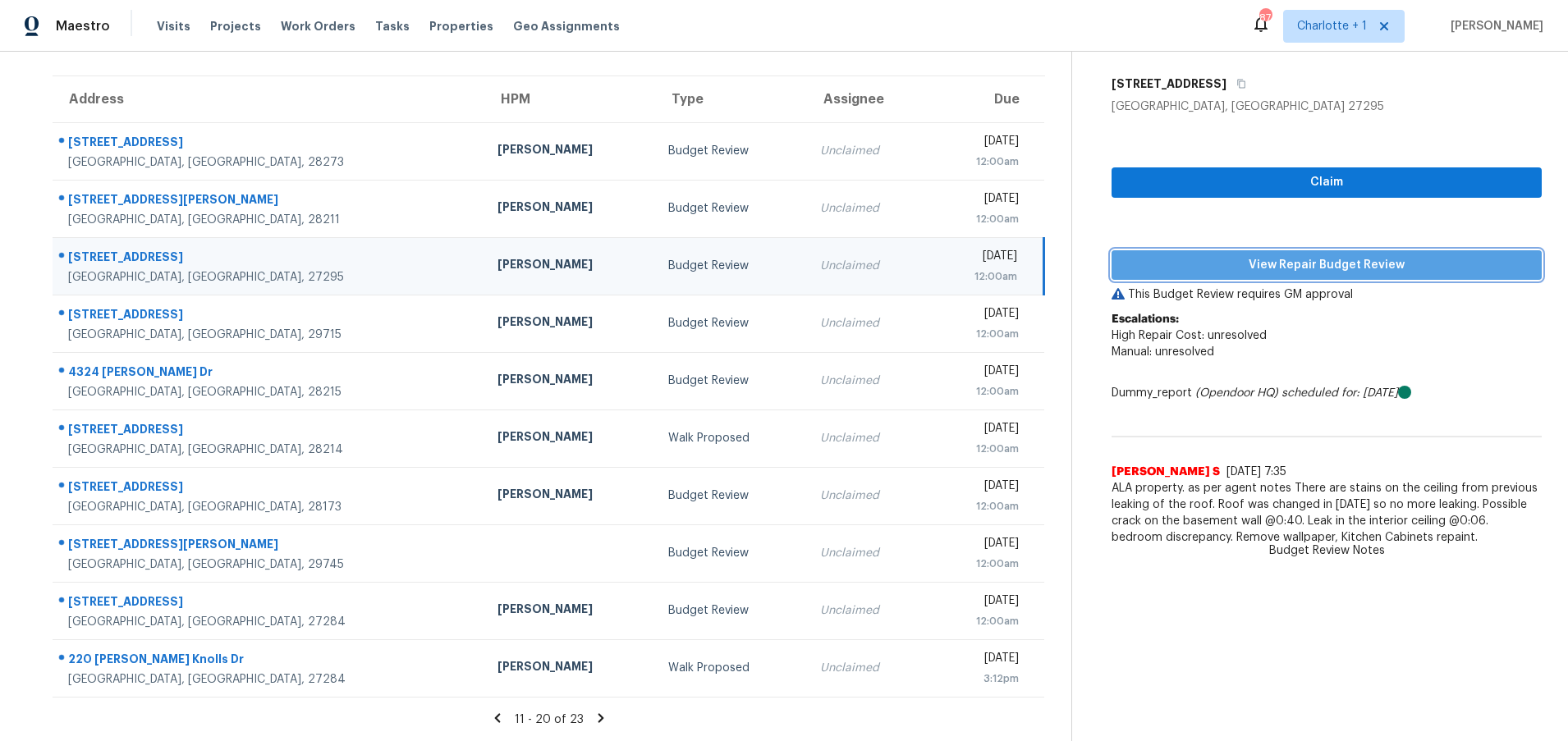
click at [1264, 255] on span "View Repair Budget Review" at bounding box center [1326, 265] width 404 height 20
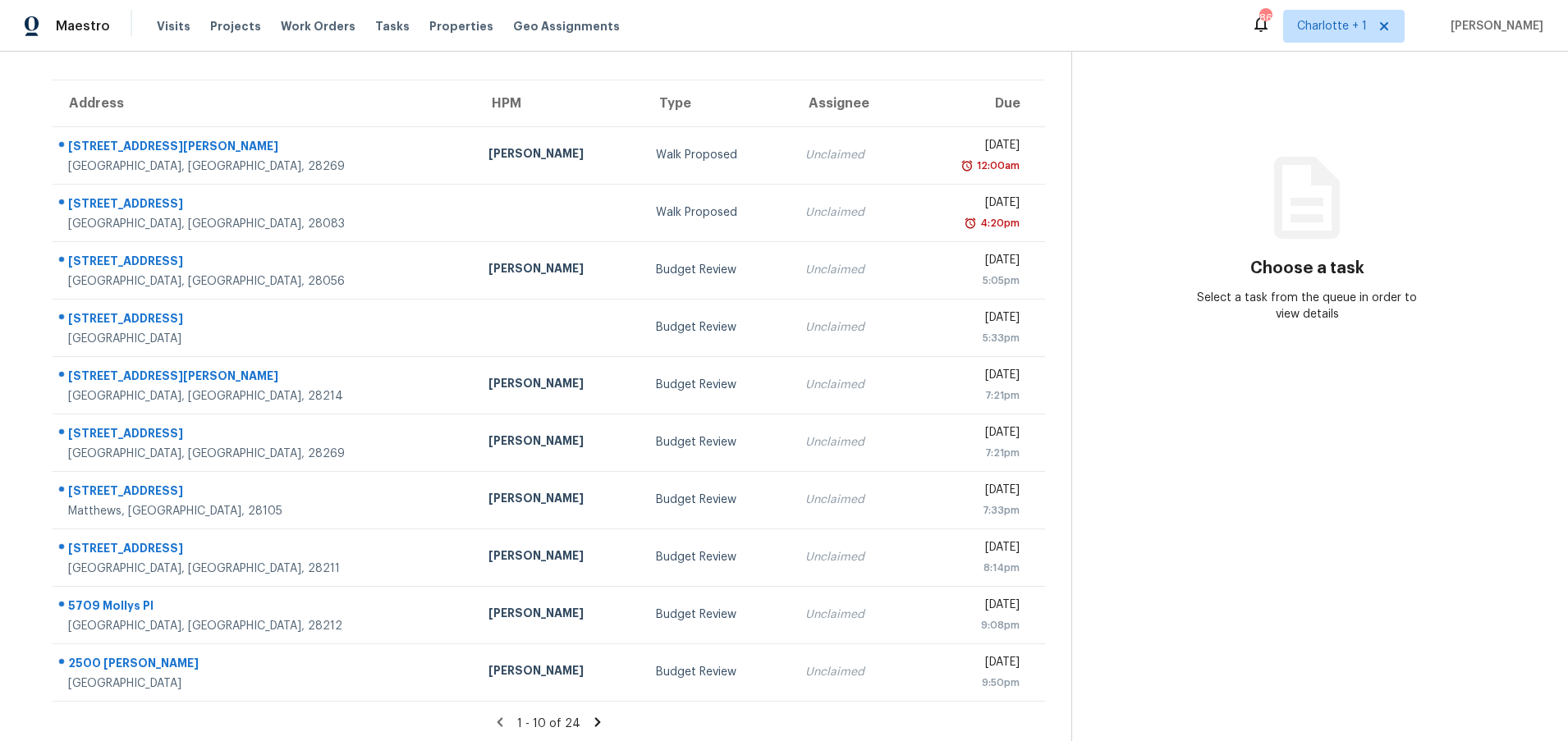
scroll to position [125, 0]
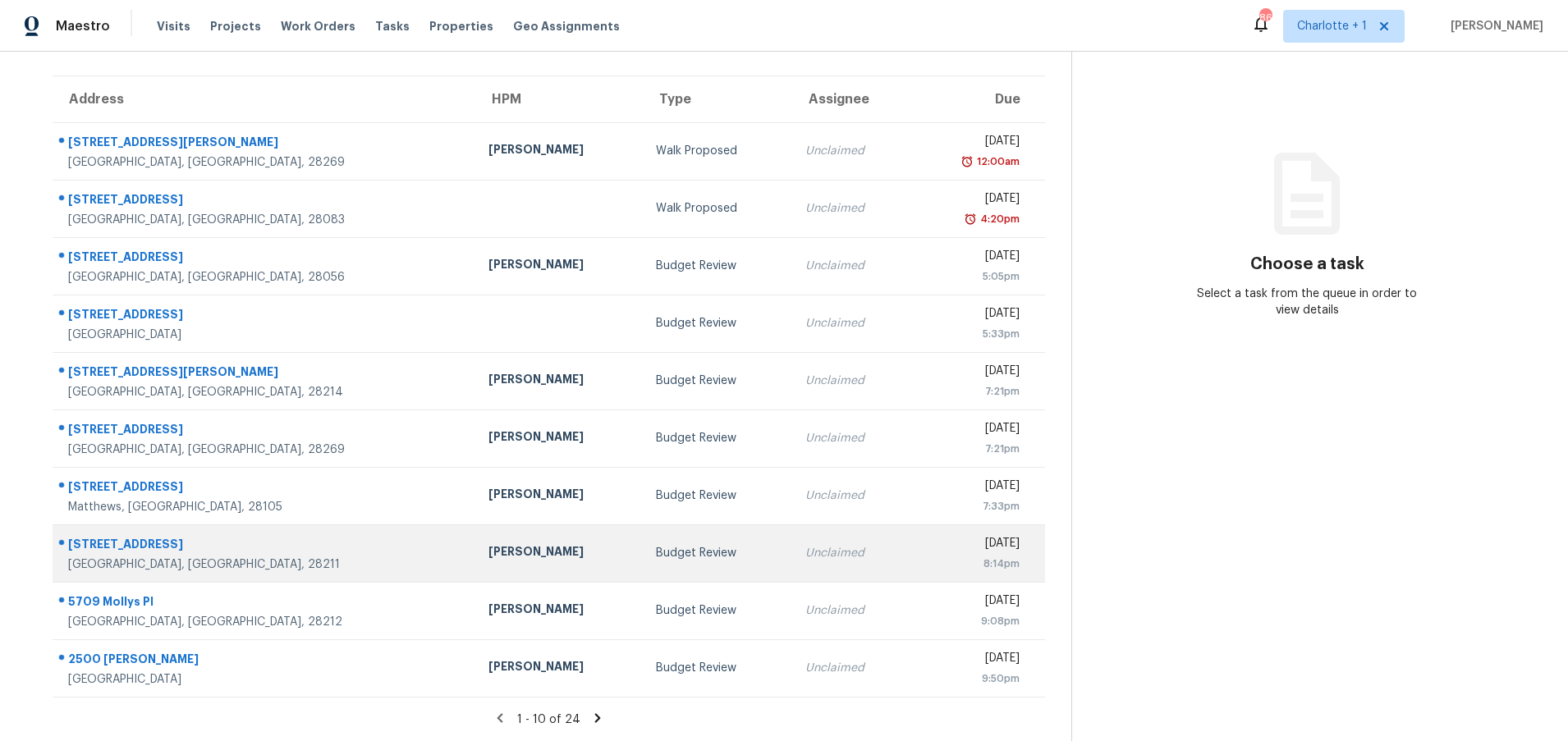
click at [279, 536] on div "[STREET_ADDRESS]" at bounding box center [265, 545] width 394 height 20
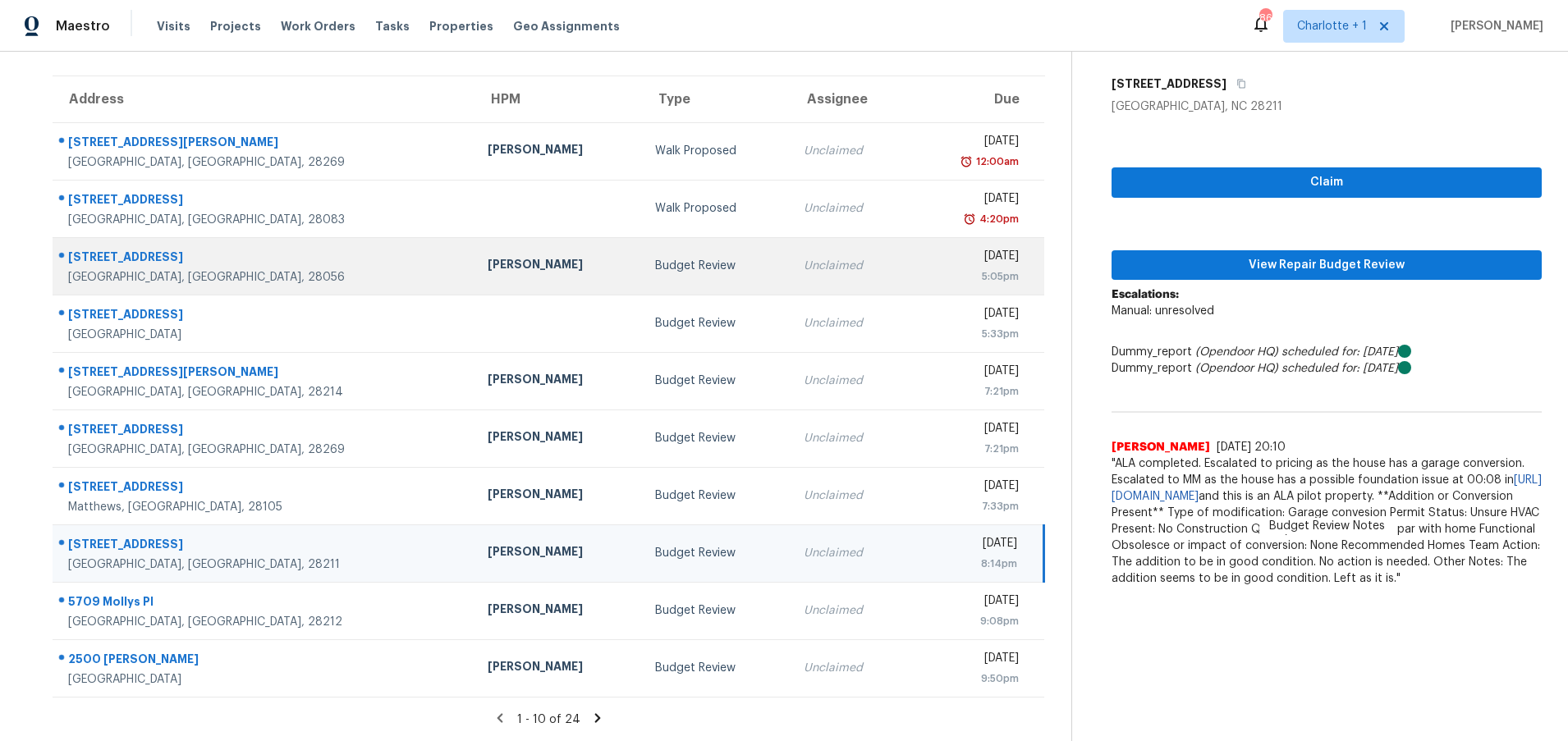
click at [237, 249] on div "[STREET_ADDRESS]" at bounding box center [265, 258] width 393 height 20
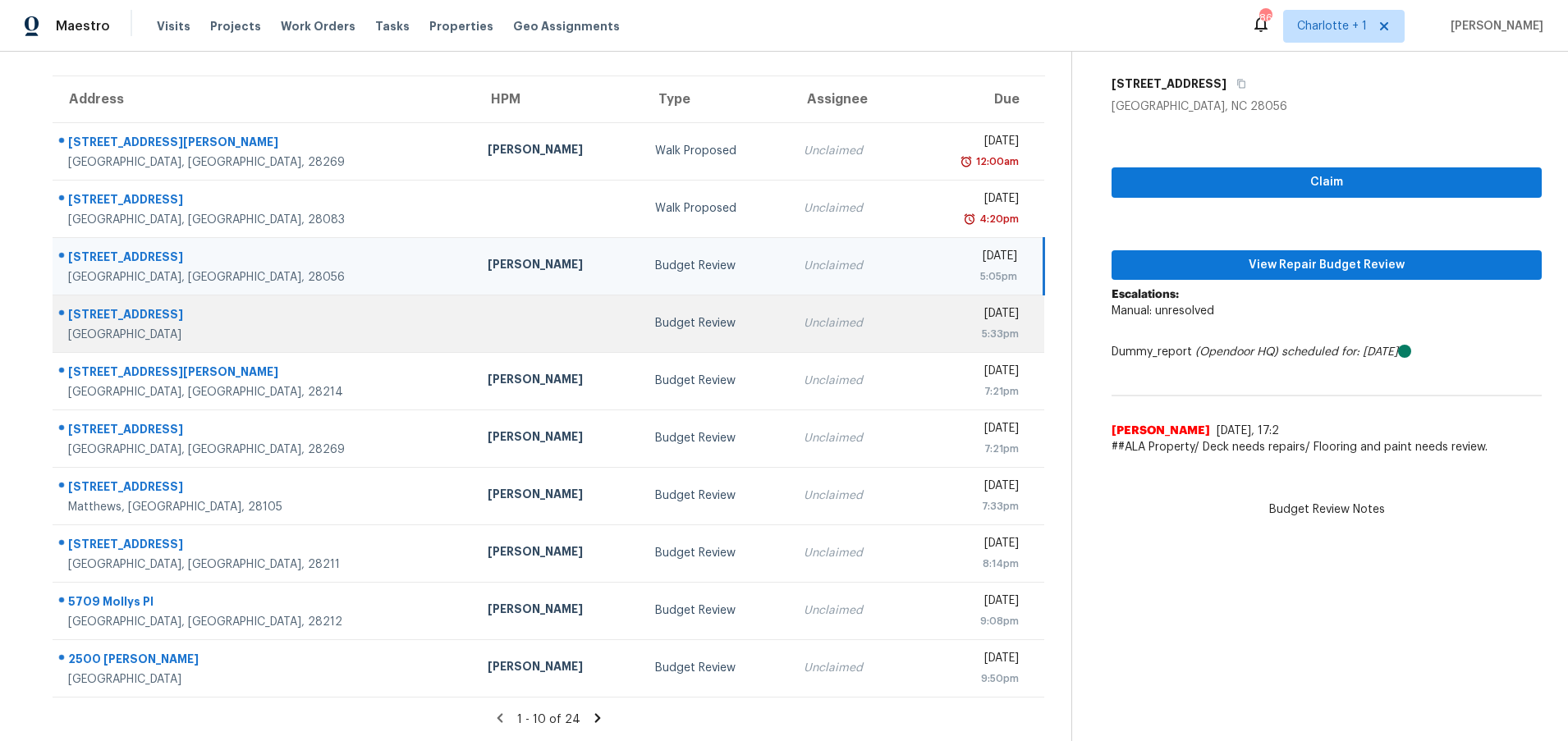
click at [202, 307] on div "[STREET_ADDRESS]" at bounding box center [265, 316] width 393 height 20
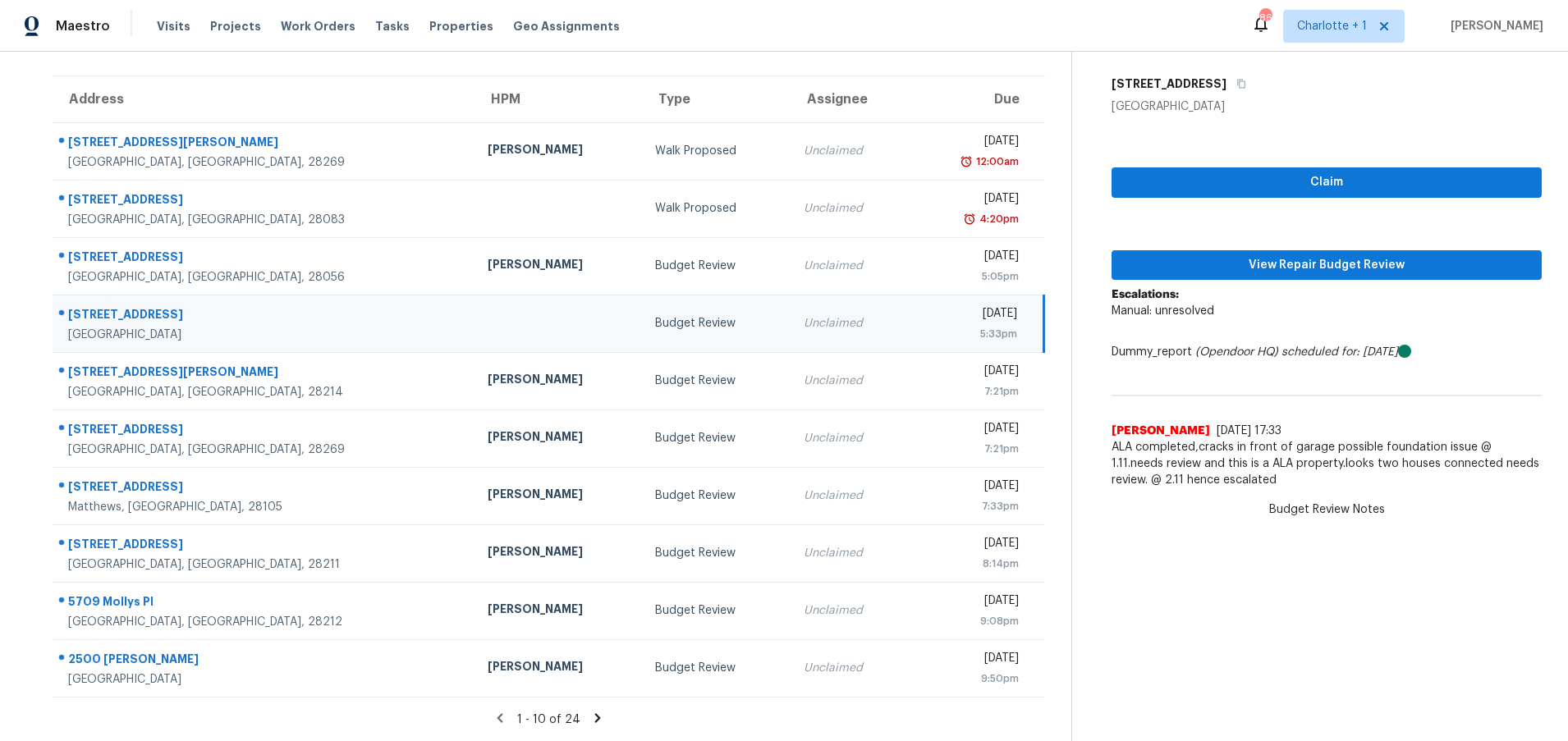
click at [596, 713] on icon at bounding box center [598, 717] width 6 height 9
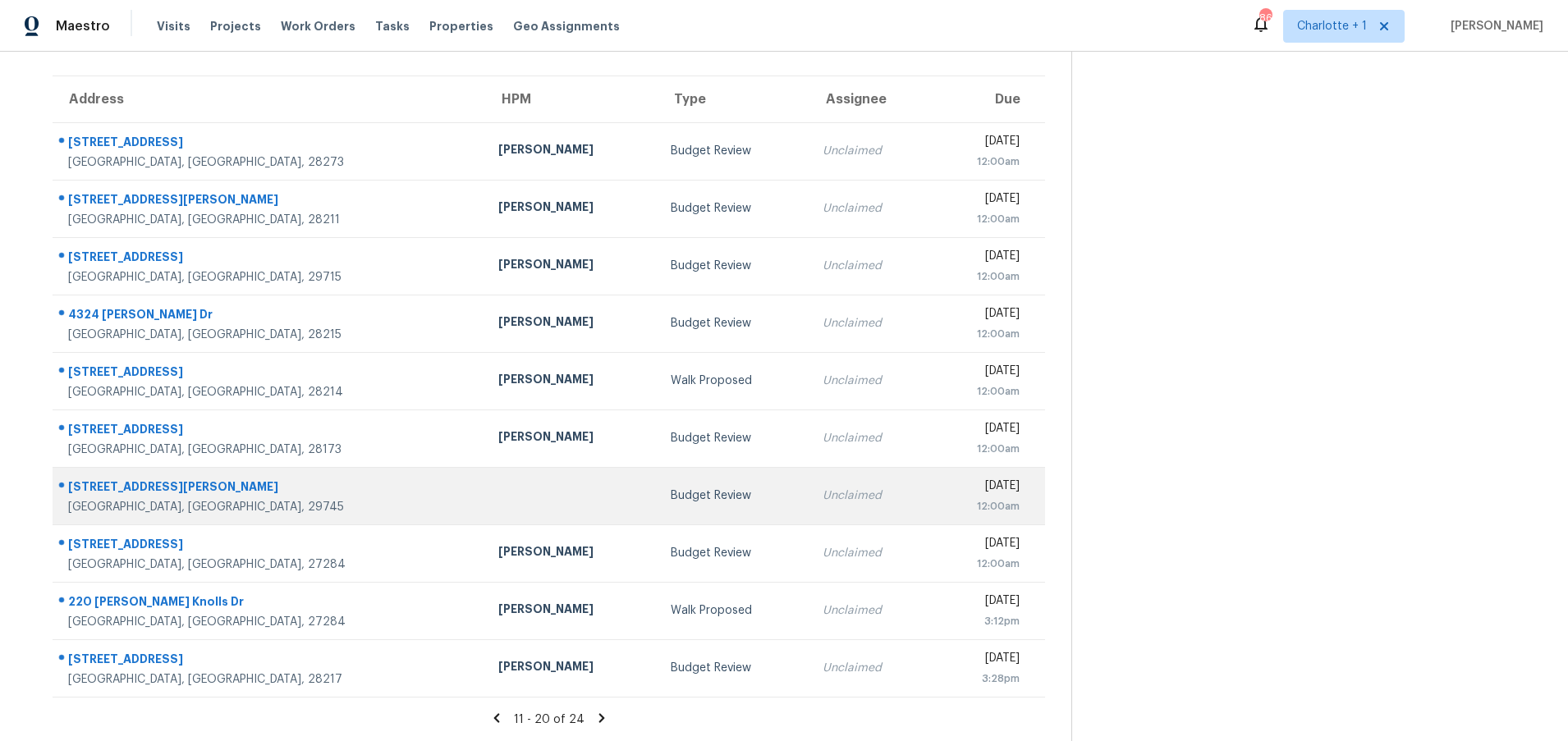
scroll to position [124, 0]
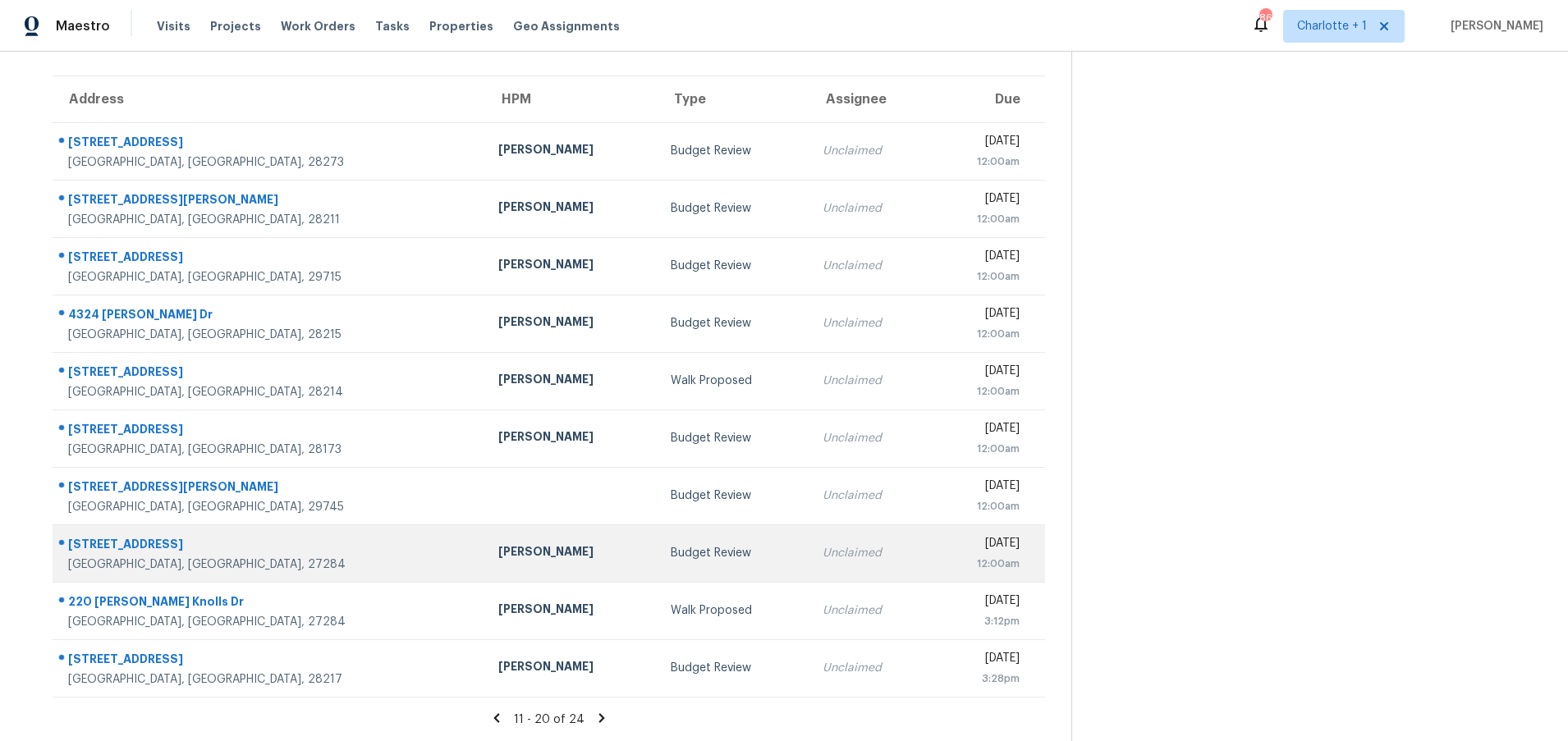
click at [276, 537] on div "1614 Haddington Point Dr" at bounding box center [270, 545] width 404 height 20
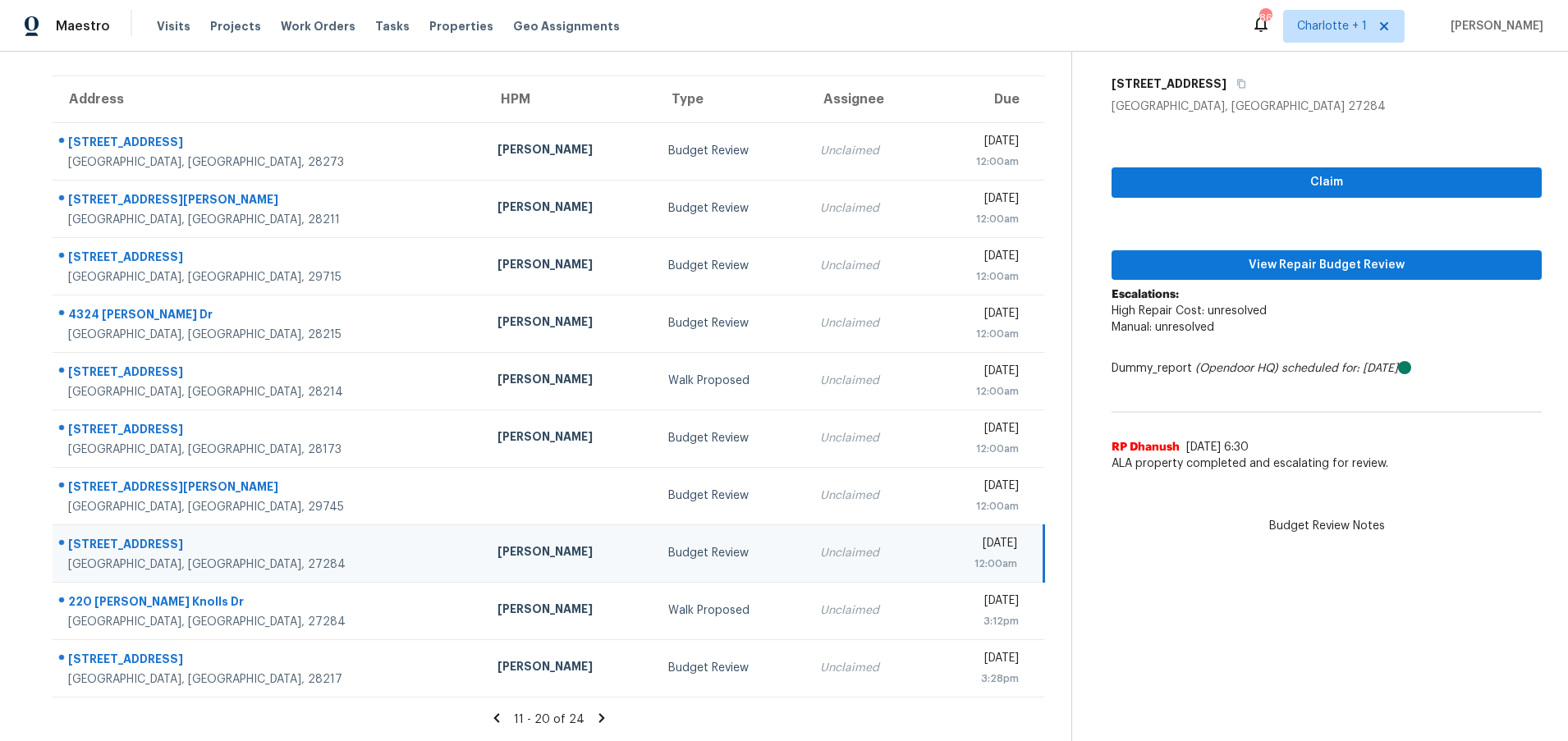
click at [497, 543] on div "[PERSON_NAME]" at bounding box center [570, 553] width 146 height 20
click at [1236, 269] on div "Claim View Repair Budget Review Escalations: High Repair Cost: unresolved Manua…" at bounding box center [1326, 297] width 430 height 365
click at [1236, 255] on span "View Repair Budget Review" at bounding box center [1326, 265] width 404 height 20
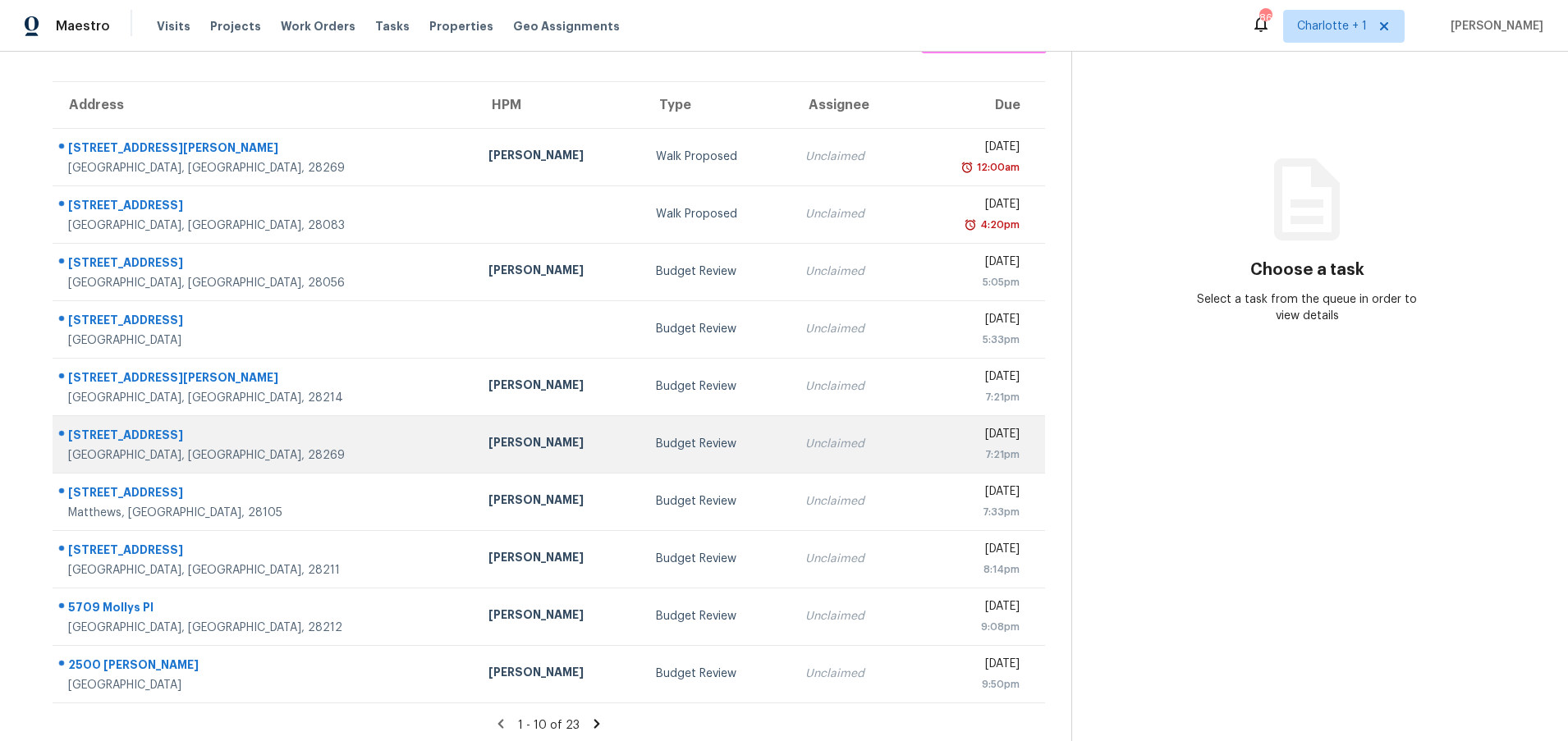
scroll to position [125, 0]
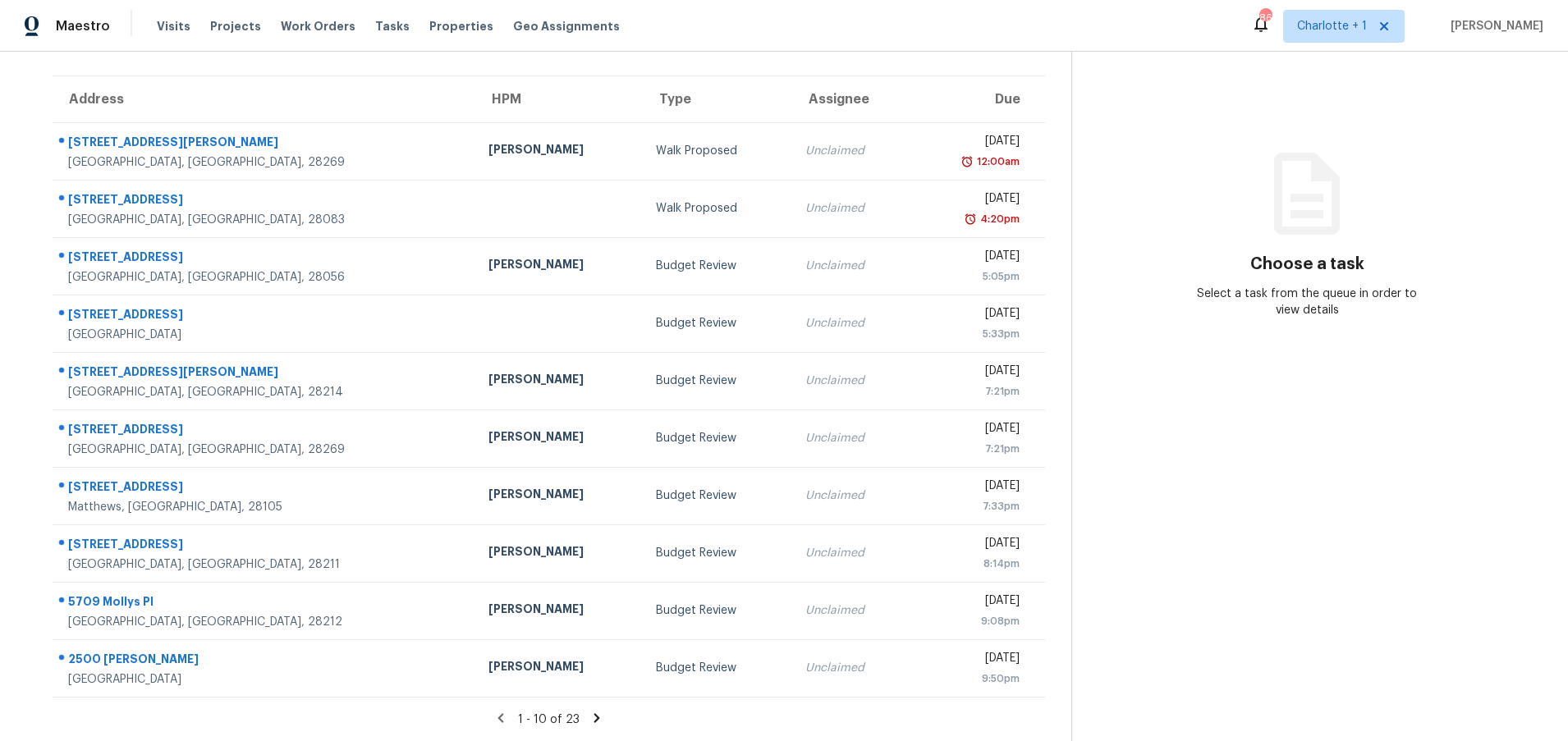
click at [590, 711] on icon at bounding box center [597, 718] width 14 height 14
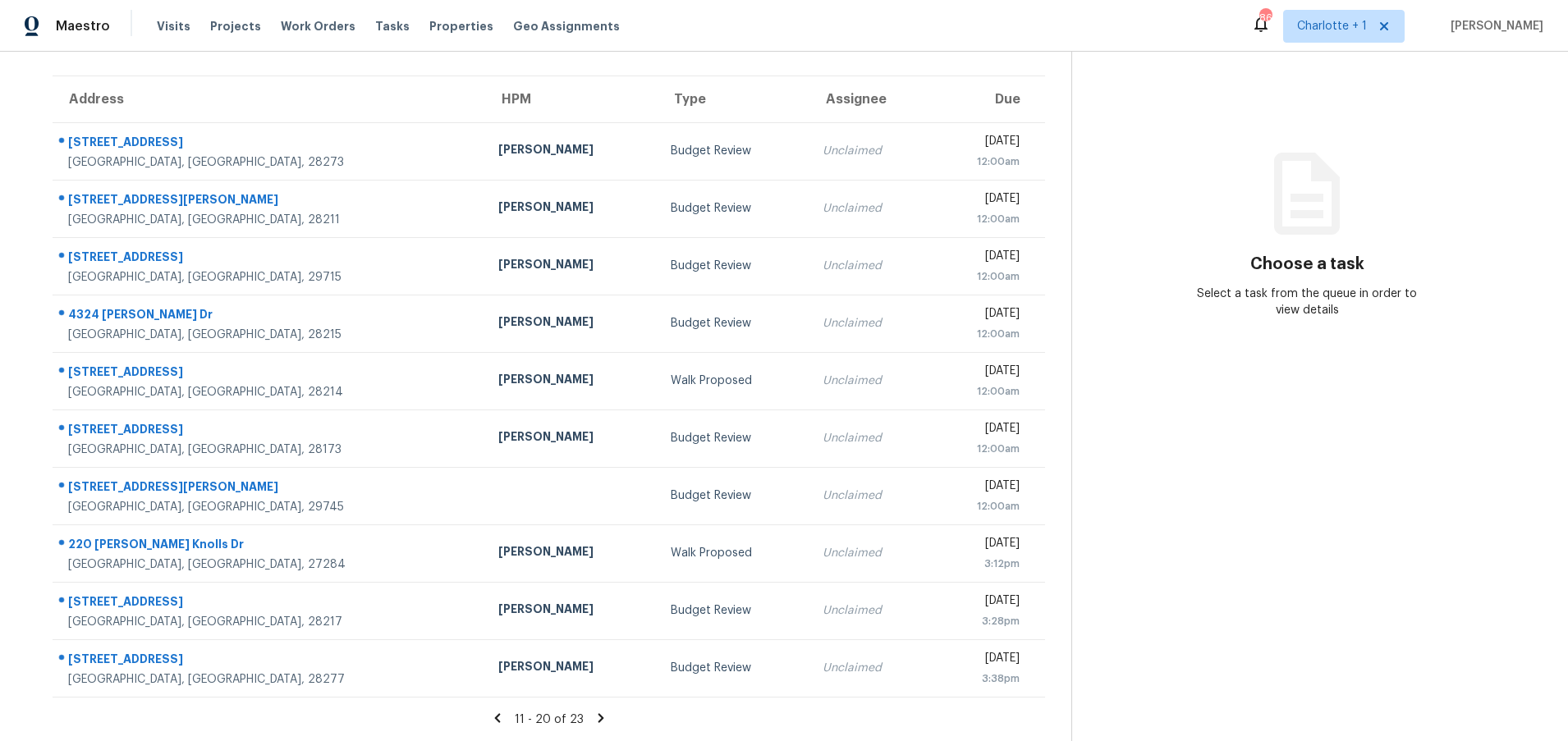
click at [594, 711] on icon at bounding box center [600, 718] width 14 height 14
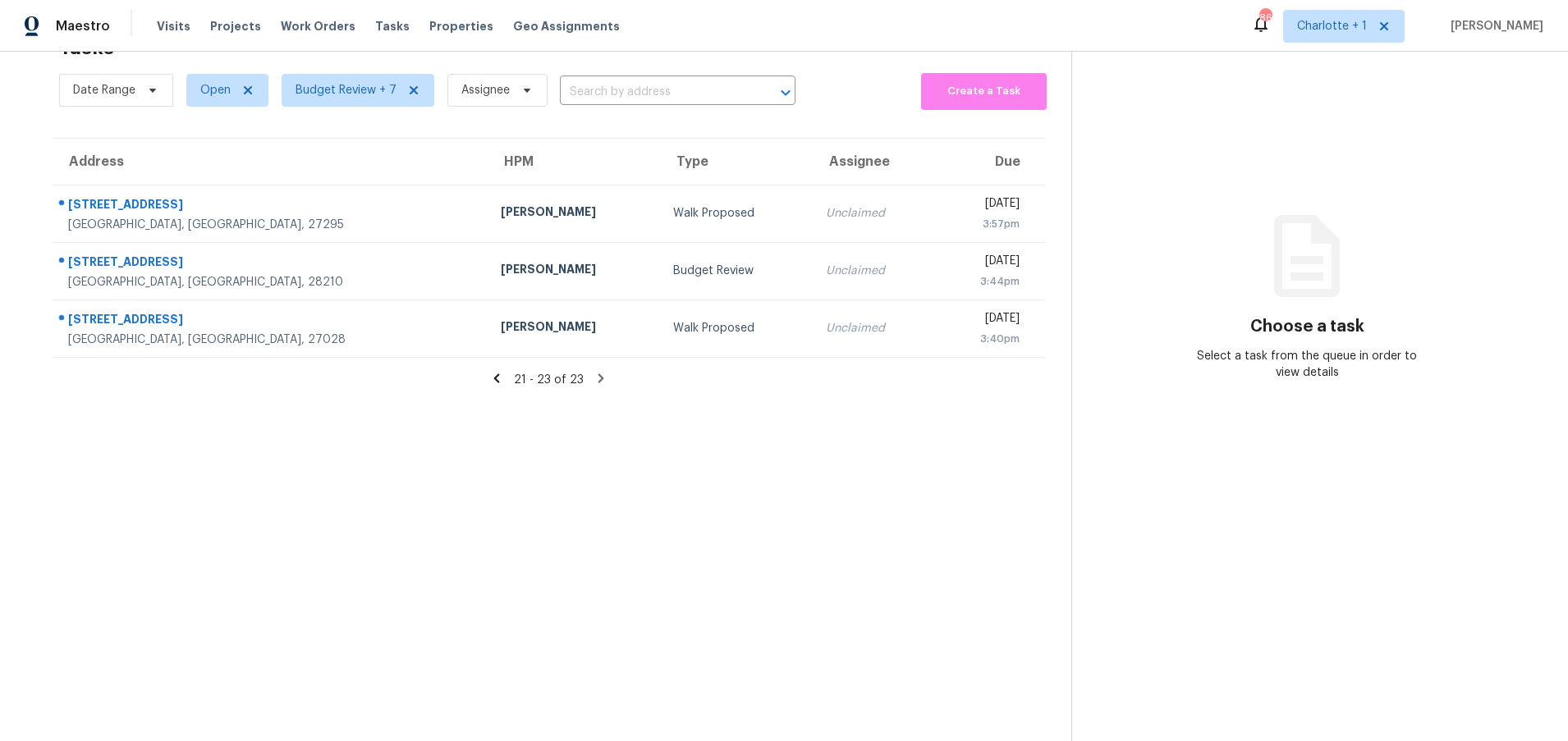
click at [490, 371] on icon at bounding box center [496, 378] width 14 height 14
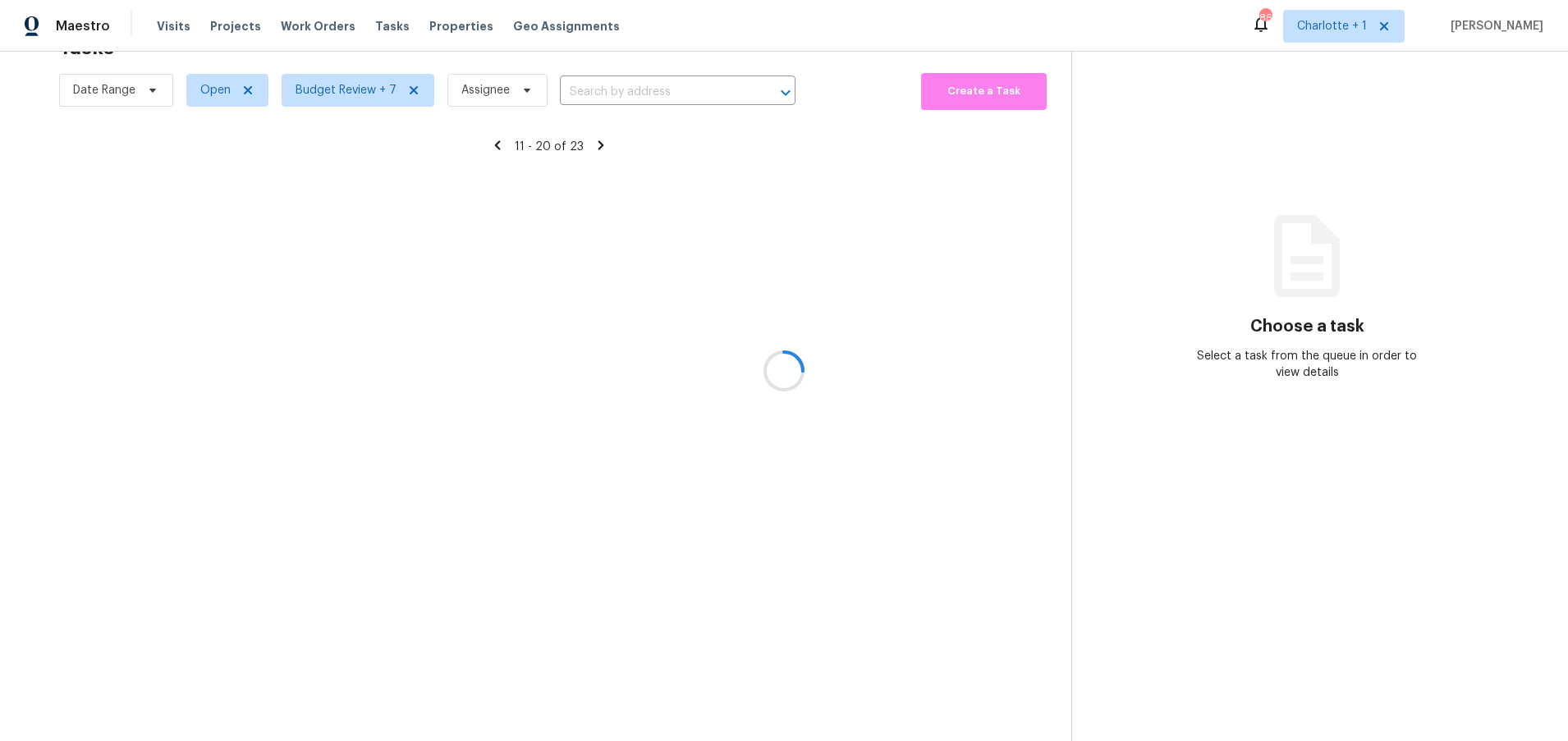
scroll to position [125, 0]
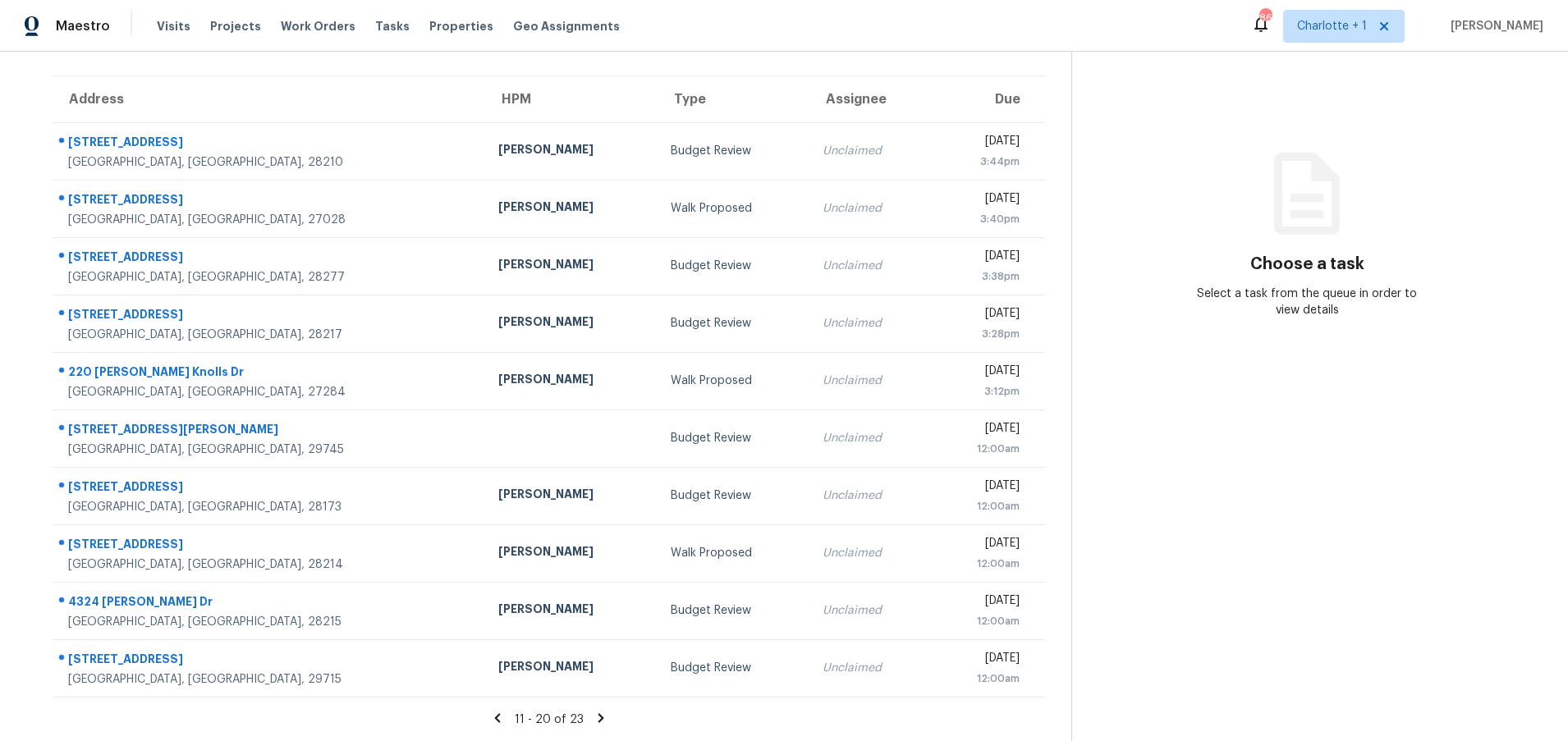
click at [496, 713] on icon at bounding box center [497, 717] width 6 height 9
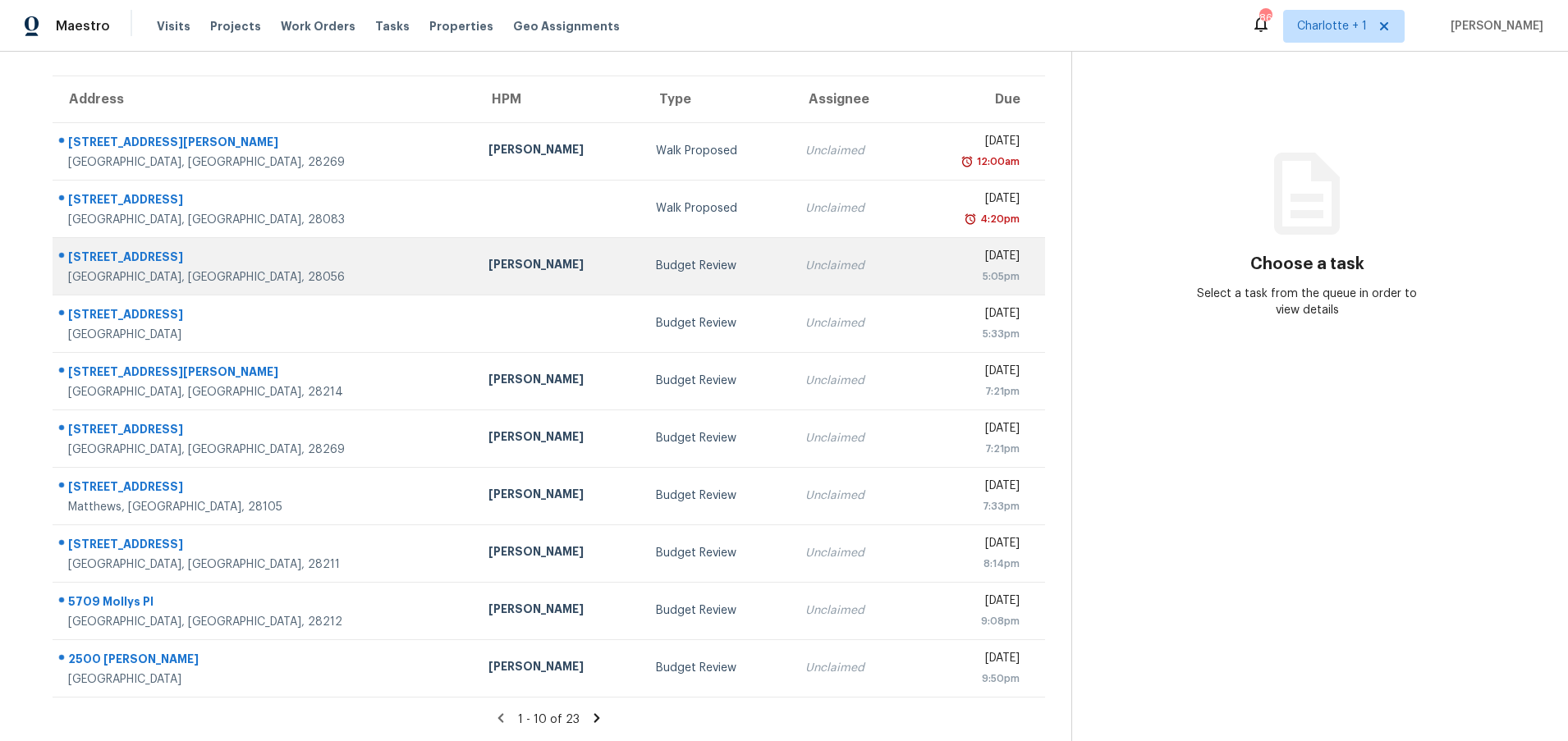
click at [656, 257] on div "Budget Review" at bounding box center [717, 265] width 122 height 16
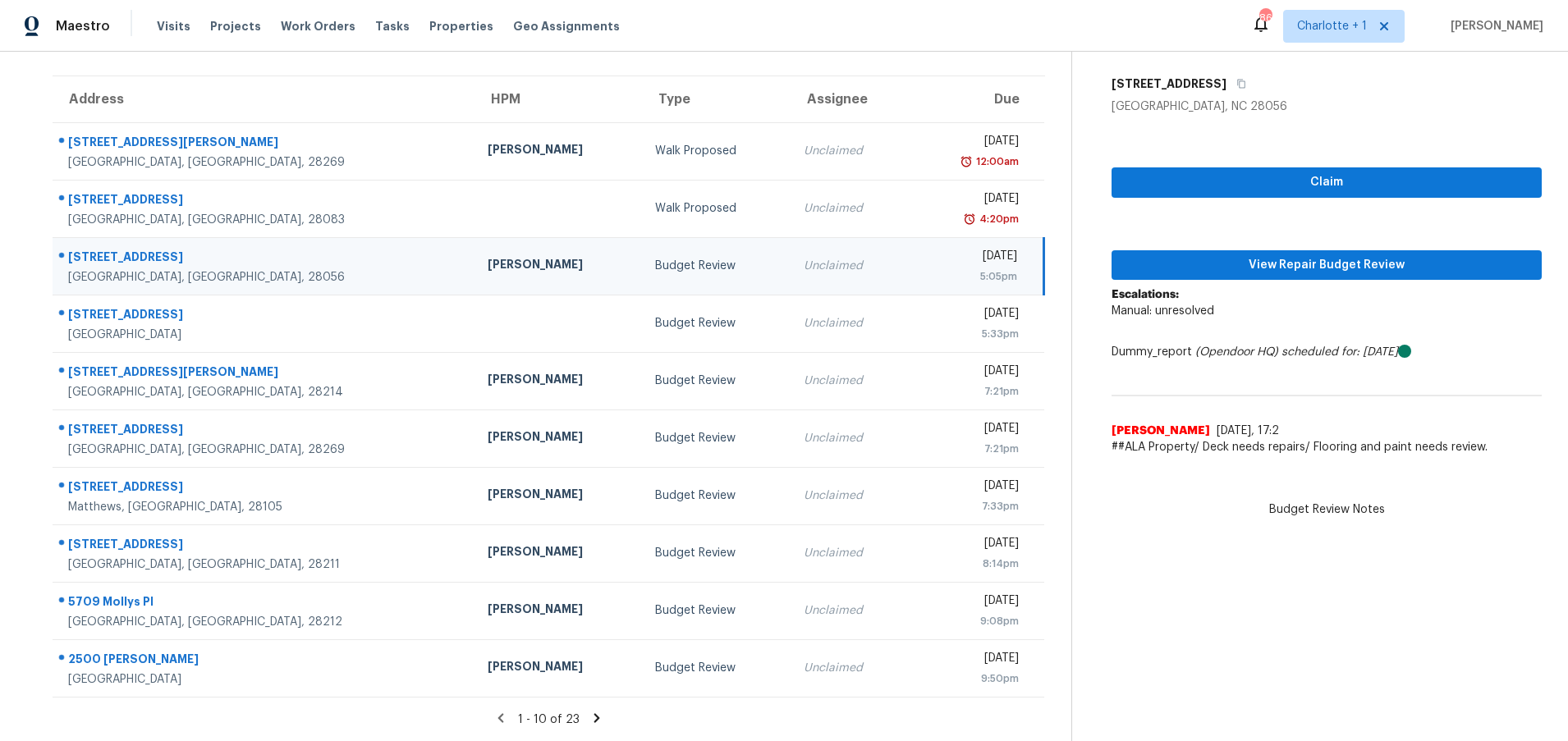
click at [279, 237] on td "[STREET_ADDRESS][PERSON_NAME]" at bounding box center [264, 266] width 422 height 58
click at [1205, 255] on span "View Repair Budget Review" at bounding box center [1326, 265] width 404 height 20
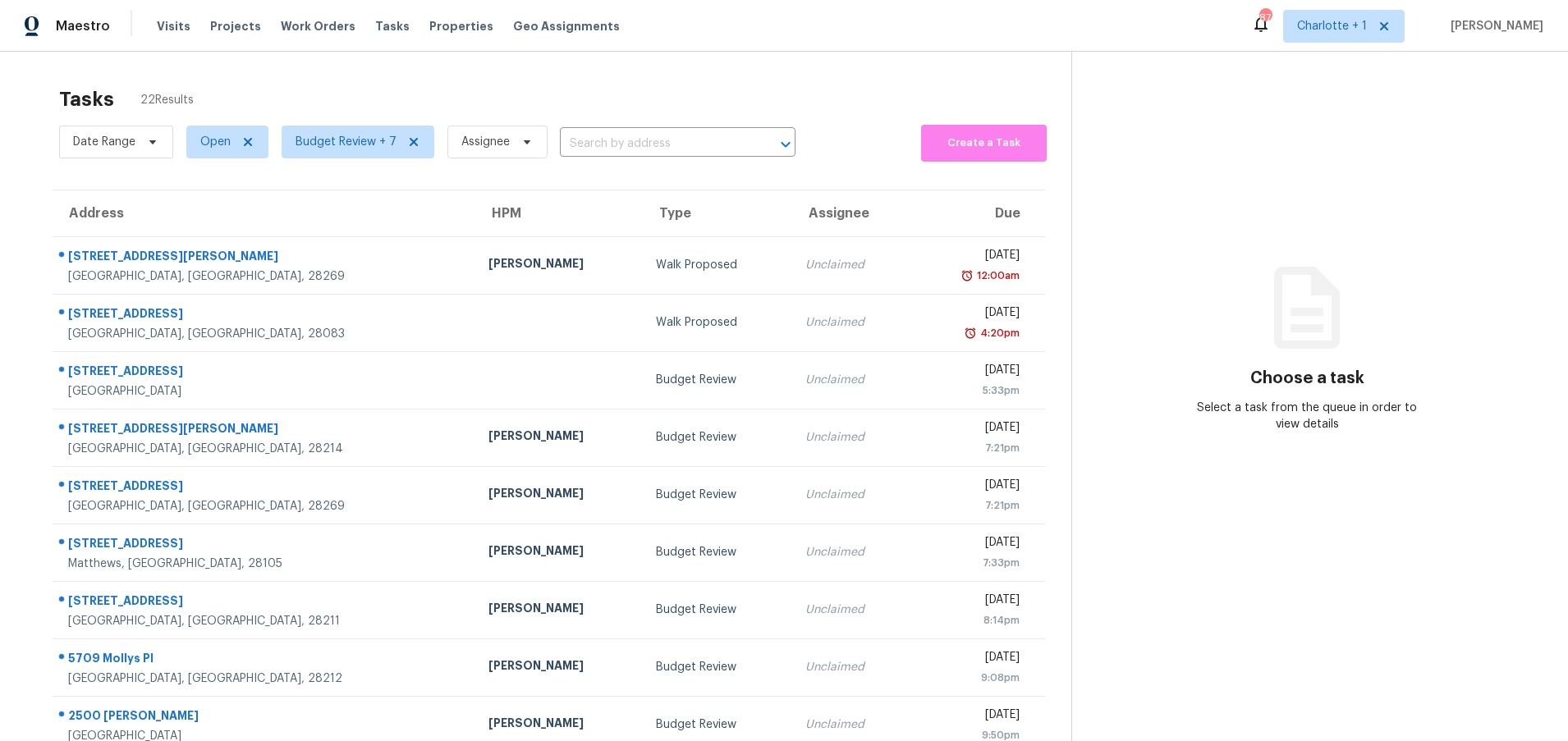
click at [32, 241] on div "Address HPM Type Assignee Due 3725 Gibbon Rd Charlotte, NC, 28269 Dan Baquero W…" at bounding box center [548, 501] width 1045 height 622
click at [1462, 212] on section "Choose a task Select a task from the queue in order to view details" at bounding box center [1307, 454] width 470 height 804
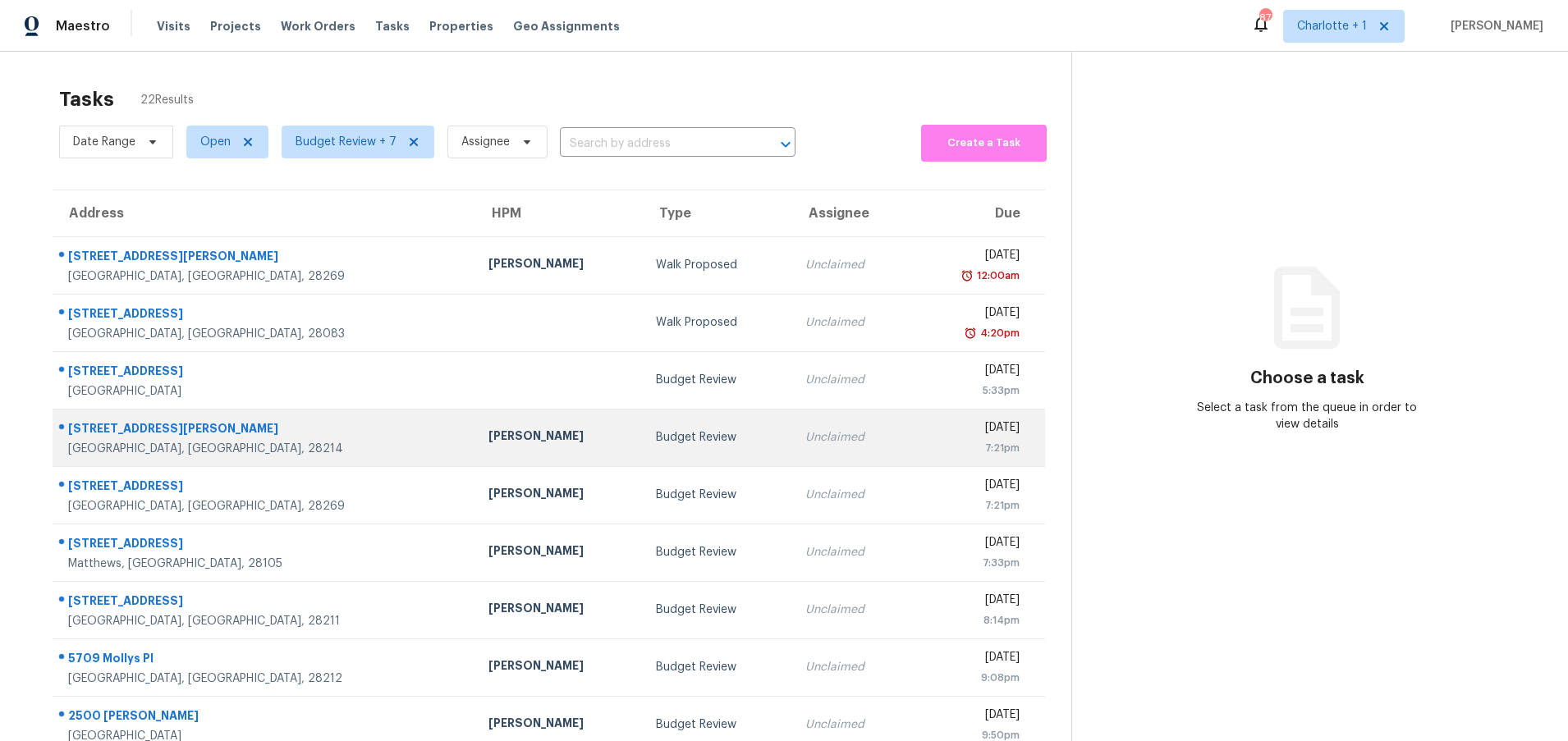
click at [475, 437] on td "[PERSON_NAME]" at bounding box center [559, 437] width 169 height 58
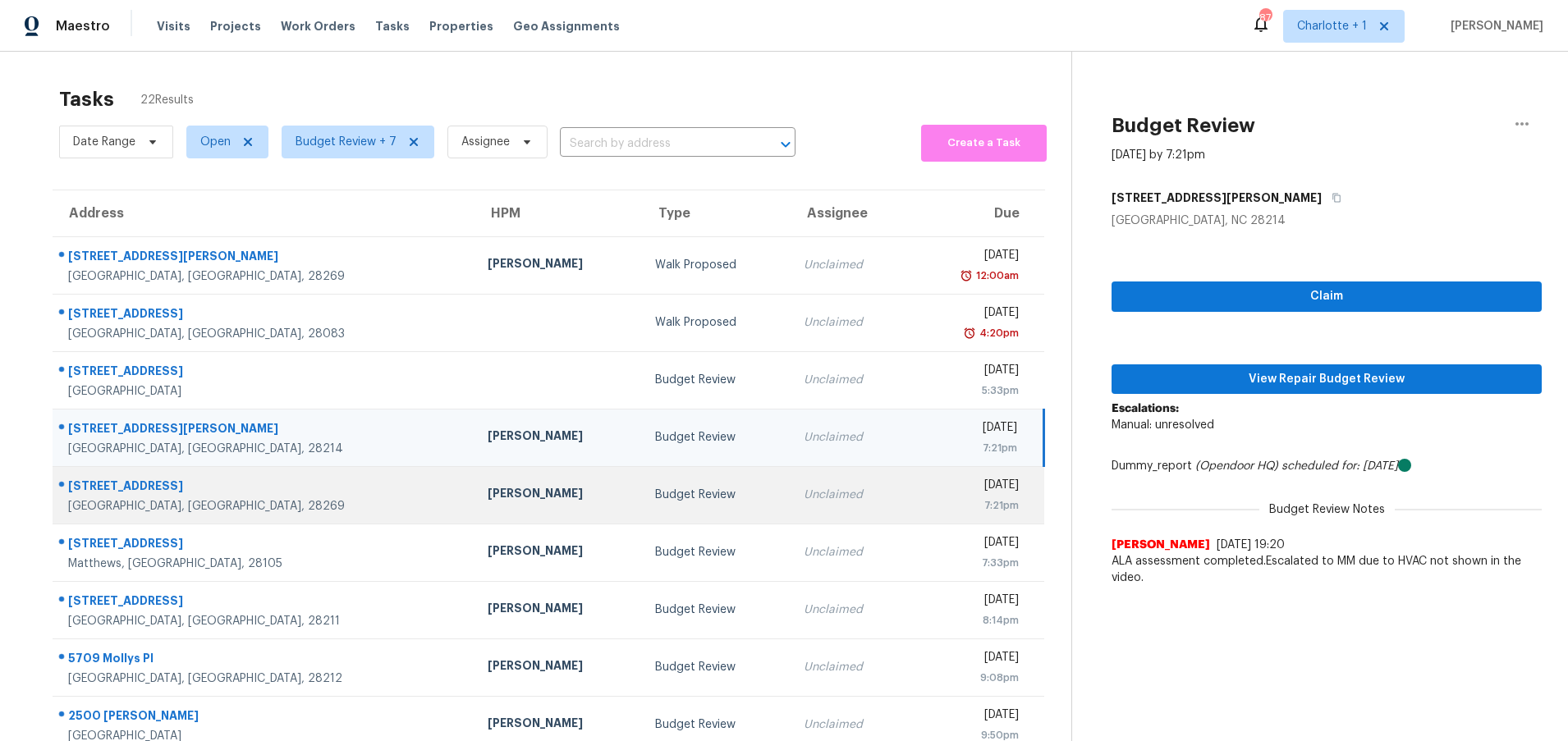
scroll to position [125, 0]
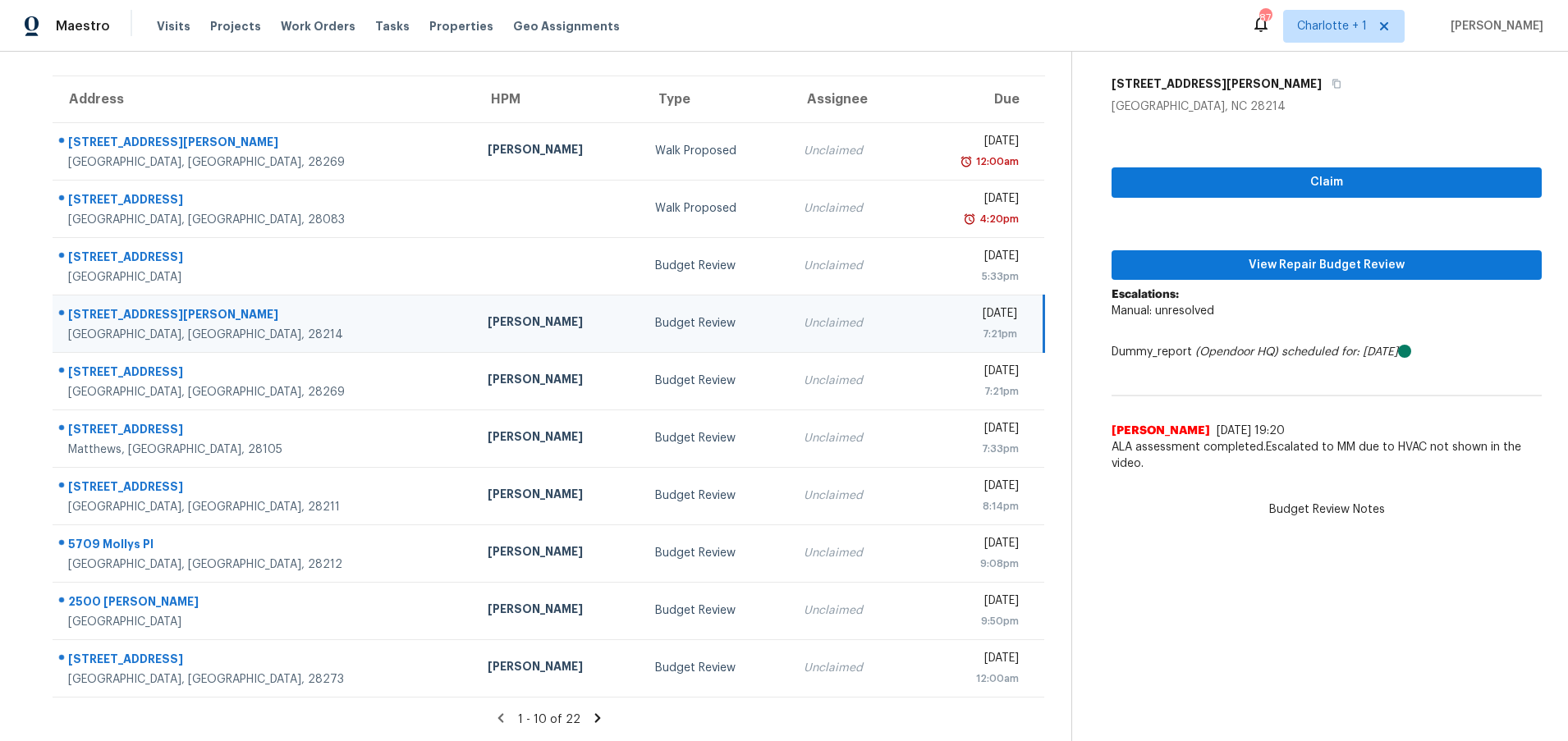
click at [226, 312] on div "1155 Vine Cliff Ln" at bounding box center [265, 316] width 393 height 20
click at [1172, 255] on span "View Repair Budget Review" at bounding box center [1326, 265] width 404 height 20
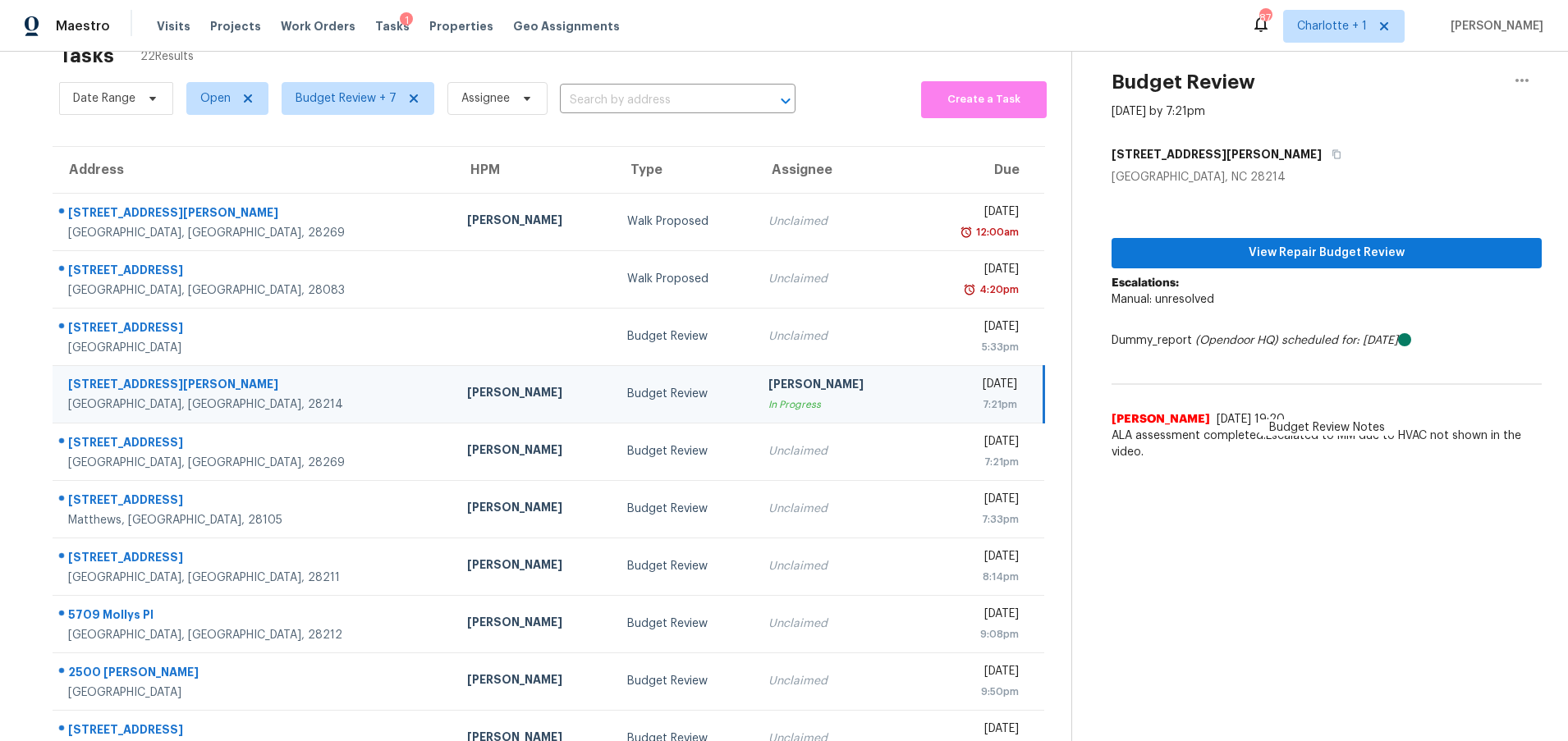
scroll to position [0, 0]
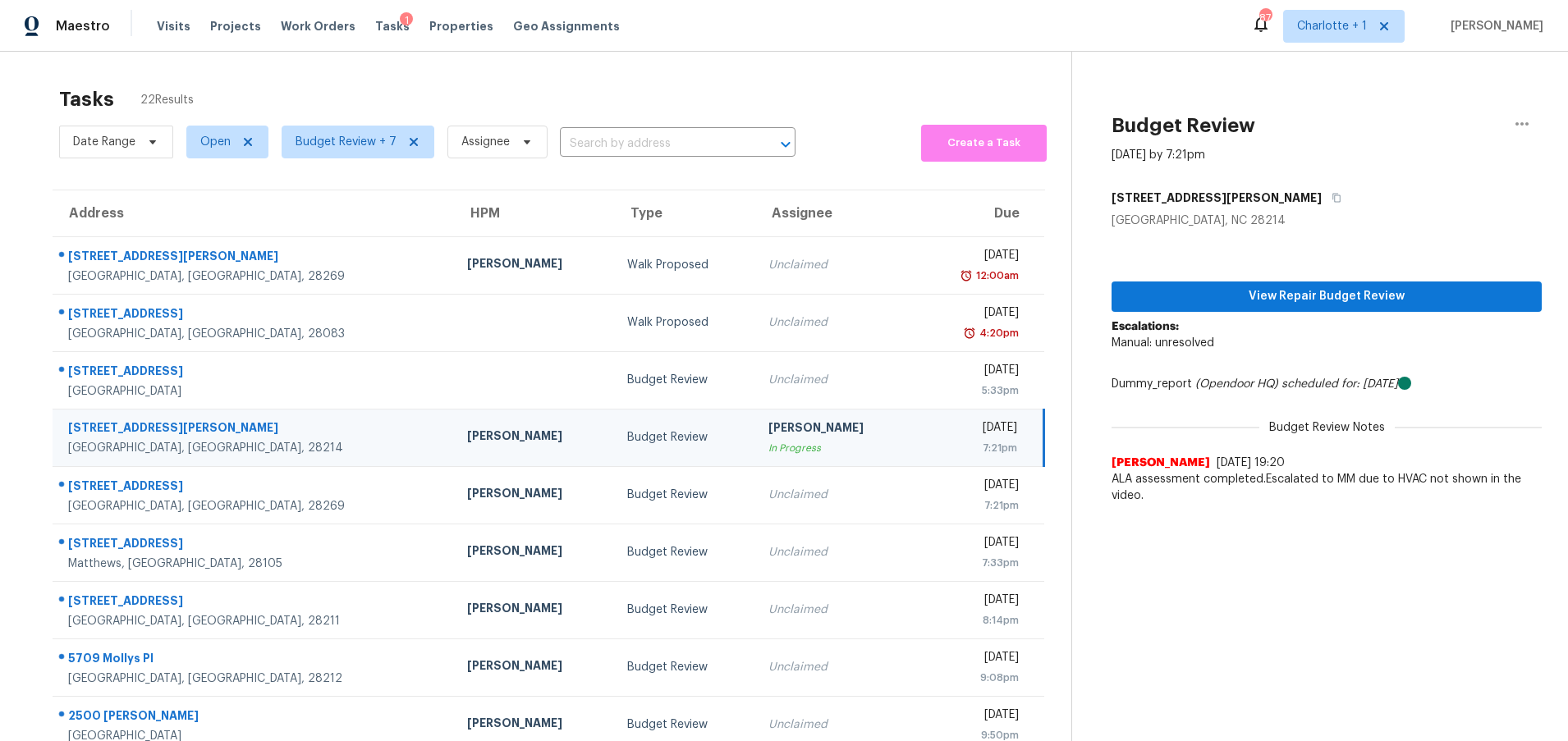
click at [597, 64] on div "Tasks 22 Results Date Range Open Budget Review + 7 Assignee ​ Create a Task Add…" at bounding box center [784, 454] width 1568 height 804
click at [1182, 541] on section "Budget Review Aug 12th 2025 by 7:21pm 1155 Vine Cliff Ln Charlotte, NC 28214 Vi…" at bounding box center [1307, 454] width 470 height 804
click at [632, 71] on div "Tasks 22 Results Date Range Open Budget Review + 7 Assignee ​ Create a Task Add…" at bounding box center [784, 454] width 1568 height 804
click at [519, 82] on div "Tasks 22 Results" at bounding box center [565, 99] width 1012 height 42
click at [744, 81] on div "Tasks 22 Results" at bounding box center [565, 99] width 1012 height 42
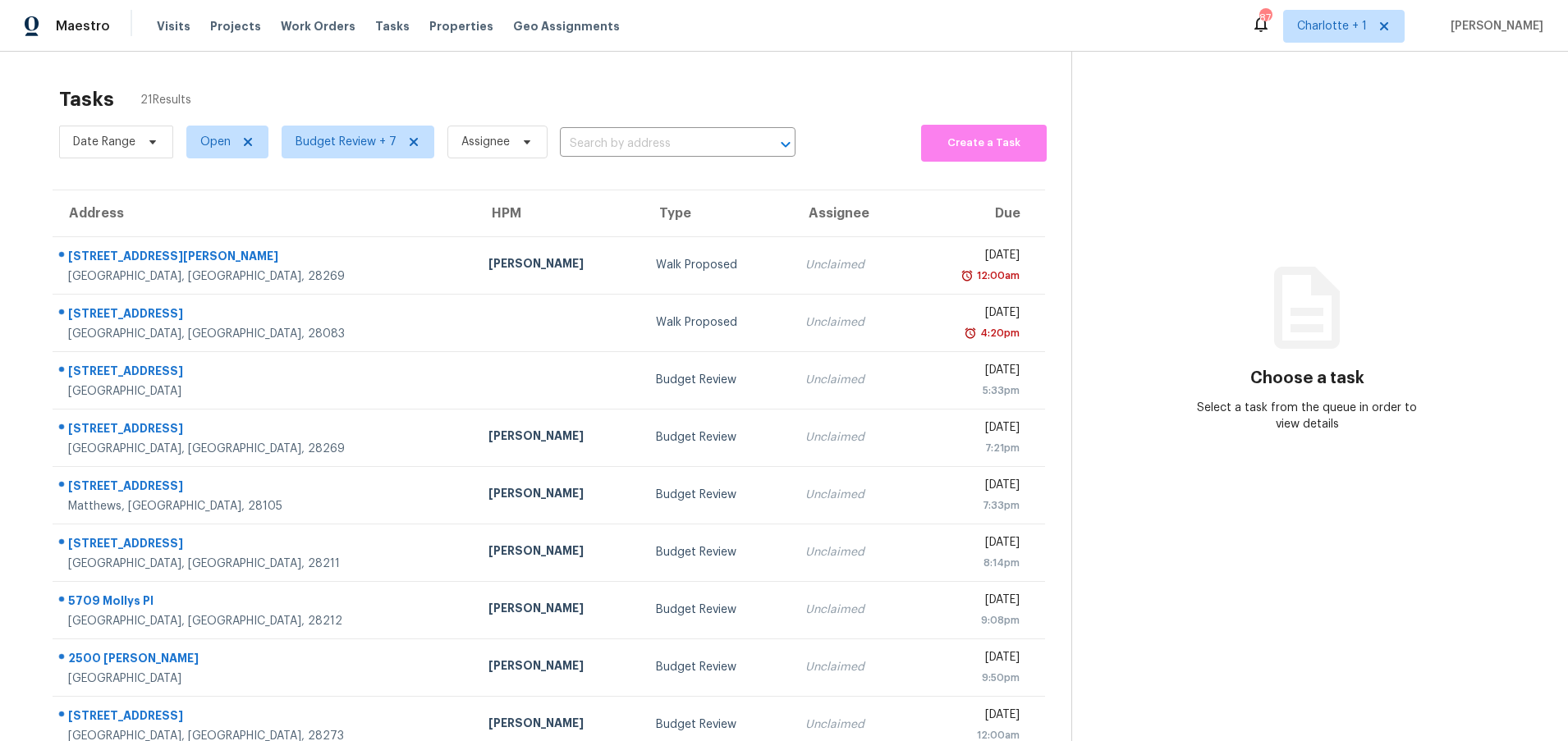
click at [632, 87] on div "Tasks 21 Results" at bounding box center [565, 99] width 1012 height 42
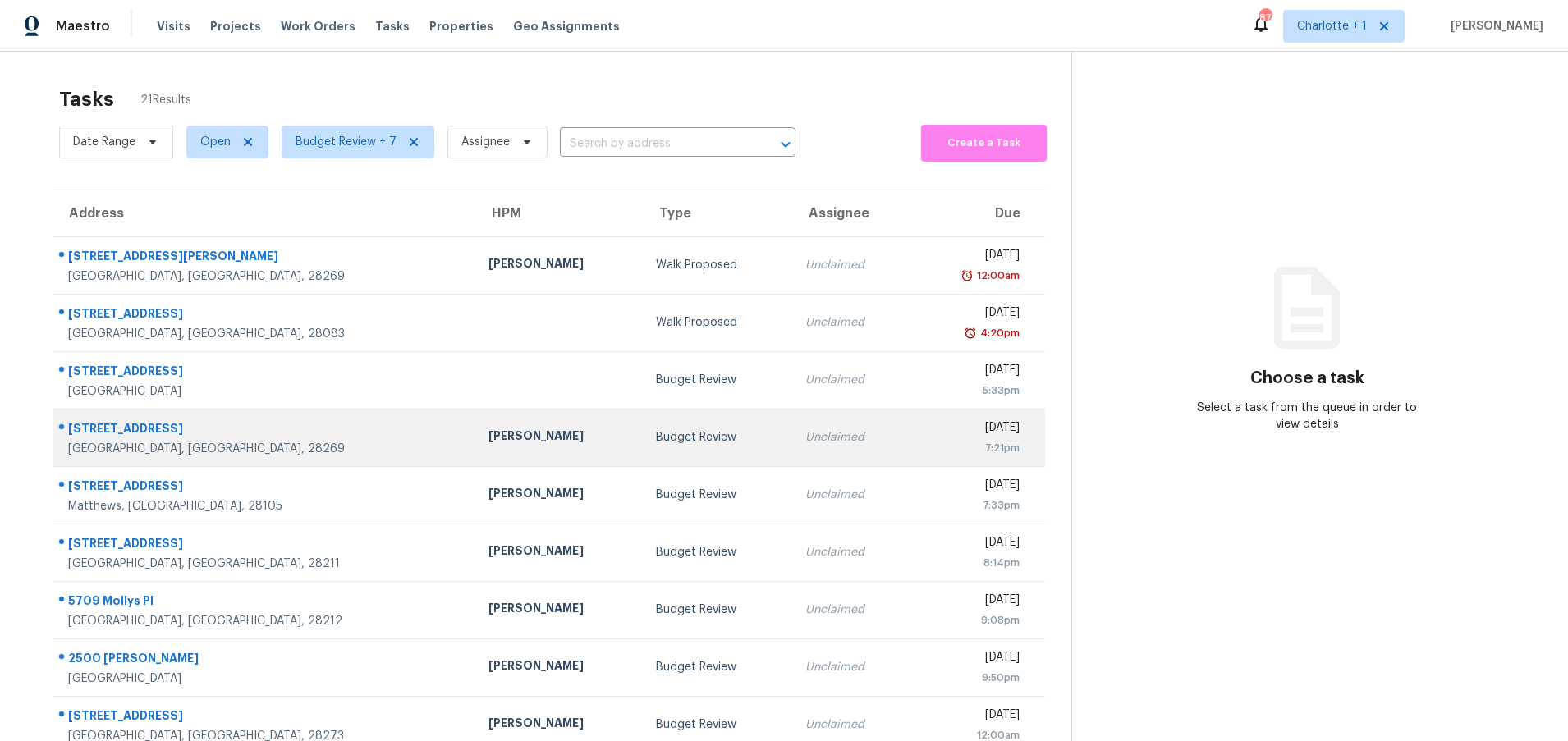
click at [475, 452] on td "[PERSON_NAME]" at bounding box center [559, 437] width 169 height 58
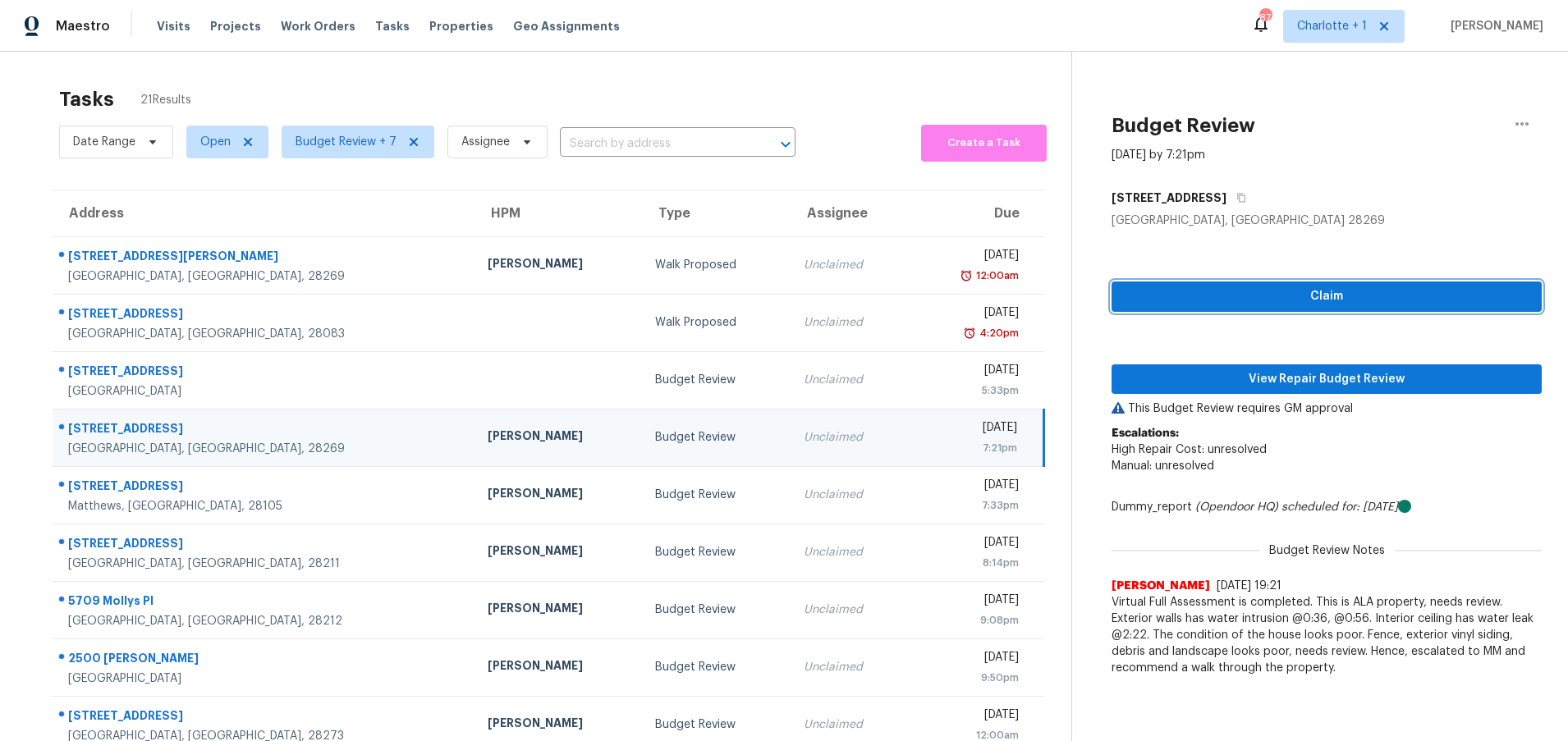
click at [1288, 304] on span "Claim" at bounding box center [1326, 296] width 404 height 20
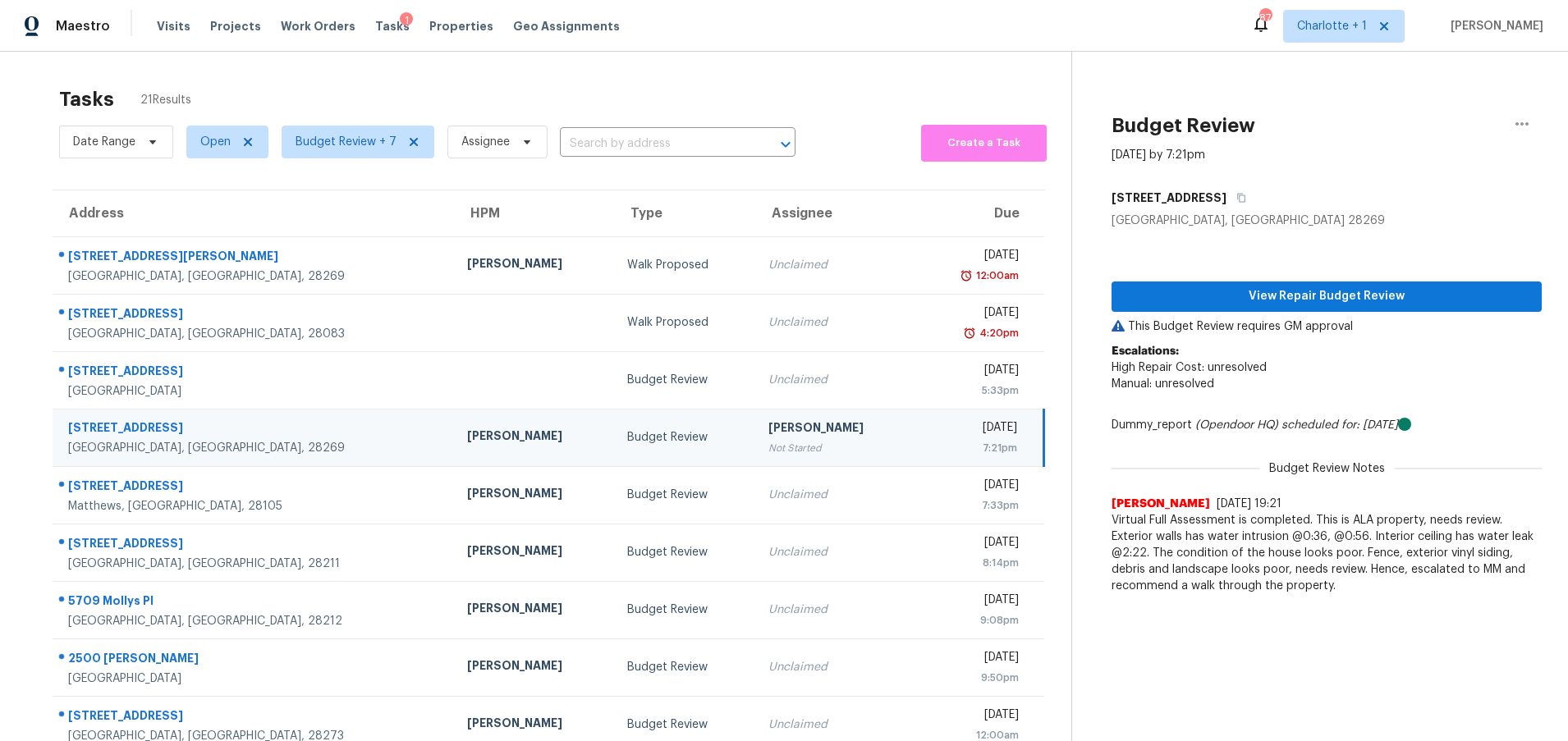
click at [928, 440] on div "7:21pm" at bounding box center [972, 448] width 89 height 16
click at [1208, 304] on span "View Repair Budget Review" at bounding box center [1326, 296] width 404 height 20
